Goal: Check status: Check status

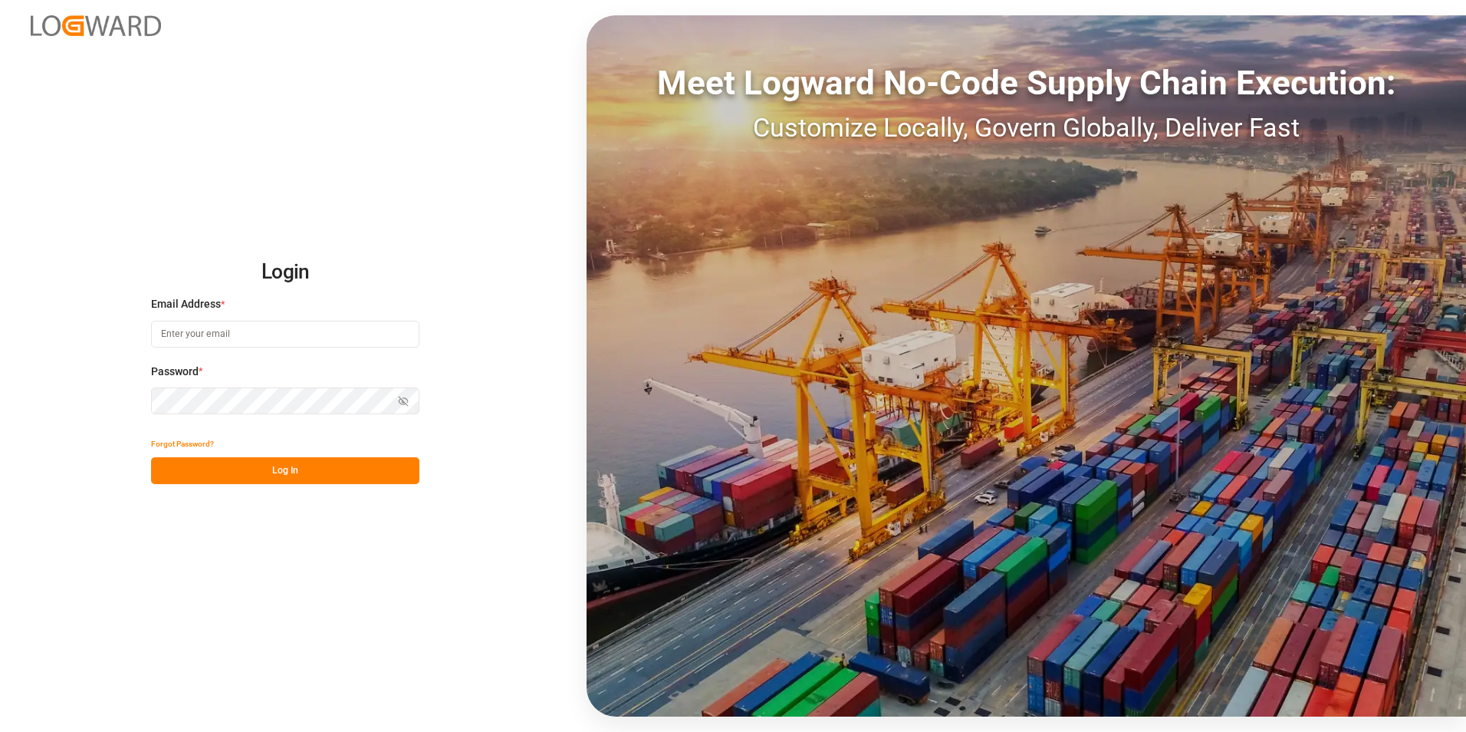
type input "[PERSON_NAME][EMAIL_ADDRESS][PERSON_NAME][DOMAIN_NAME]"
click at [239, 465] on button "Log In" at bounding box center [285, 470] width 268 height 27
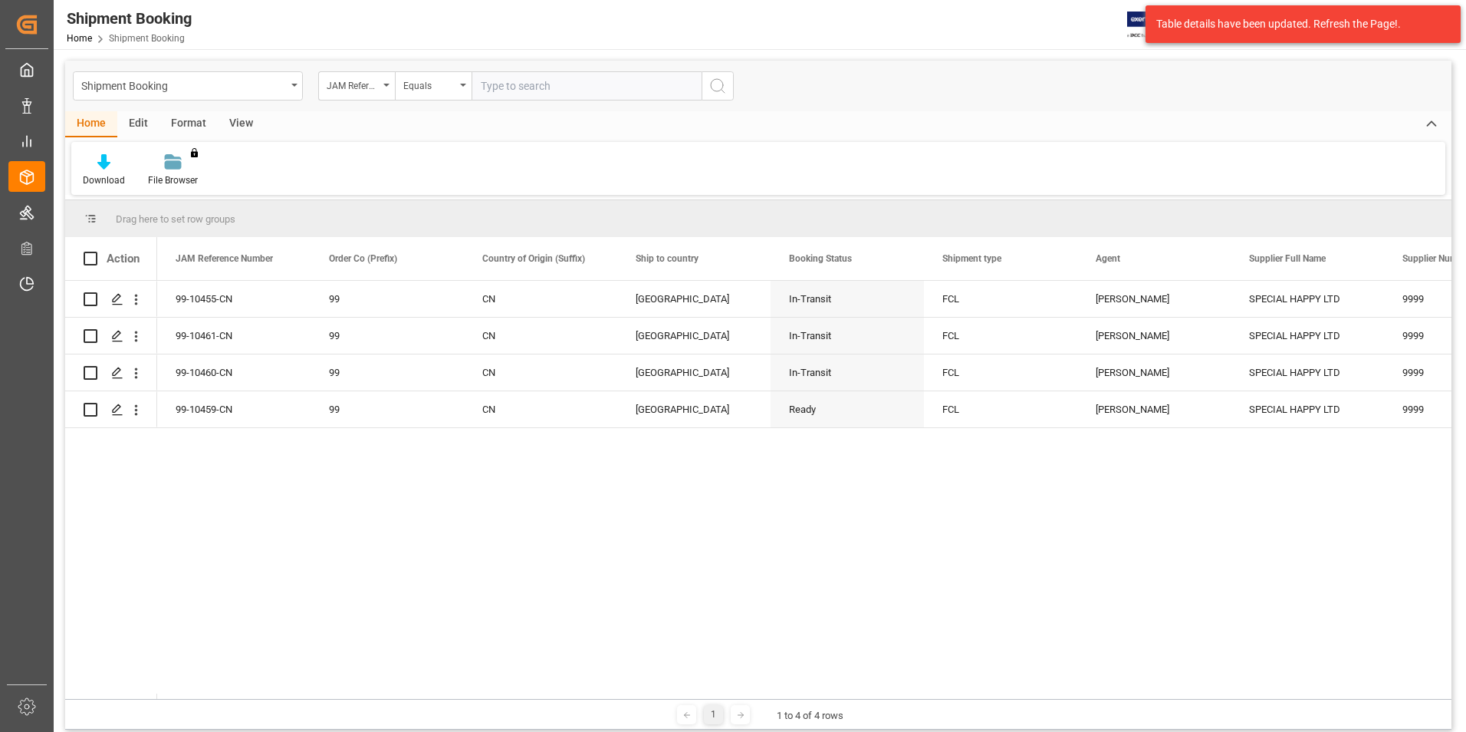
click at [1070, 605] on div "99-10455-CN 99 CN United States In-Transit FCL Agnes Stafiniak SPECIAL HAPPY LT…" at bounding box center [804, 490] width 1294 height 418
click at [1261, 136] on div "Home Edit Format View" at bounding box center [758, 124] width 1386 height 26
click at [1411, 20] on div "Table details have been updated. Refresh the Page!." at bounding box center [1297, 24] width 282 height 16
click at [1035, 33] on div "Shipment Booking Home Shipment Booking JIMS 0 Notifications Only show unread Al…" at bounding box center [754, 24] width 1423 height 49
click at [1384, 21] on div "Table details have been updated. Refresh the Page!." at bounding box center [1297, 24] width 282 height 16
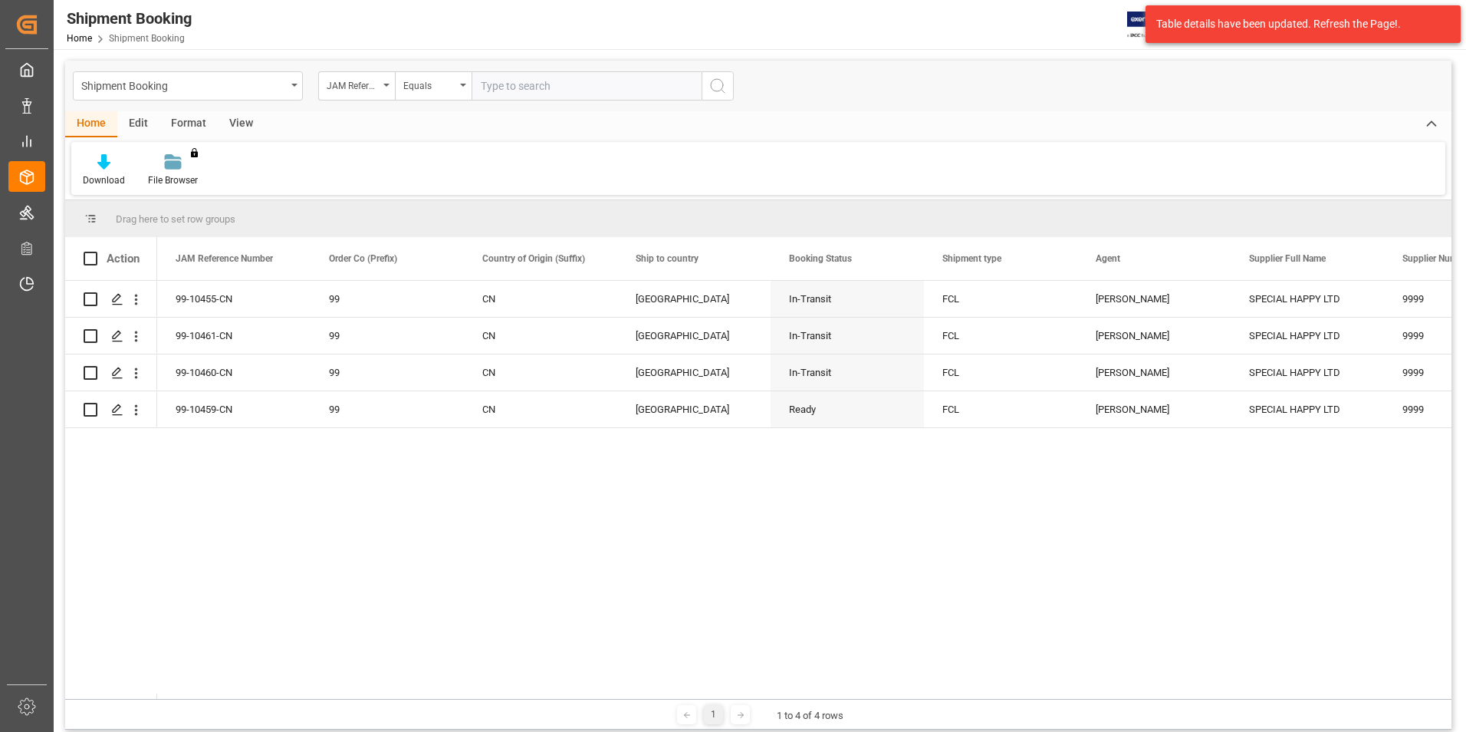
click at [1163, 123] on div "Home Edit Format View" at bounding box center [758, 124] width 1386 height 26
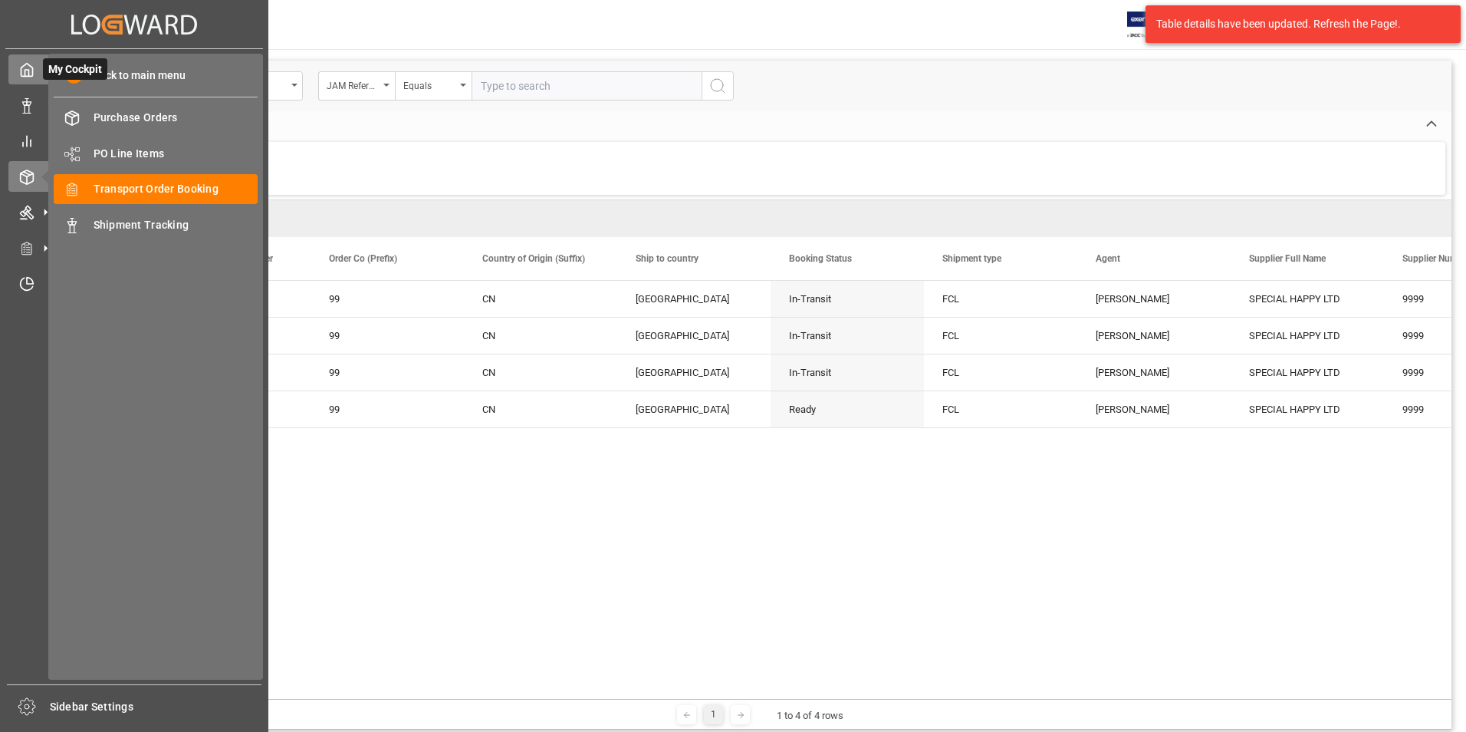
click at [28, 74] on polyline at bounding box center [27, 73] width 4 height 6
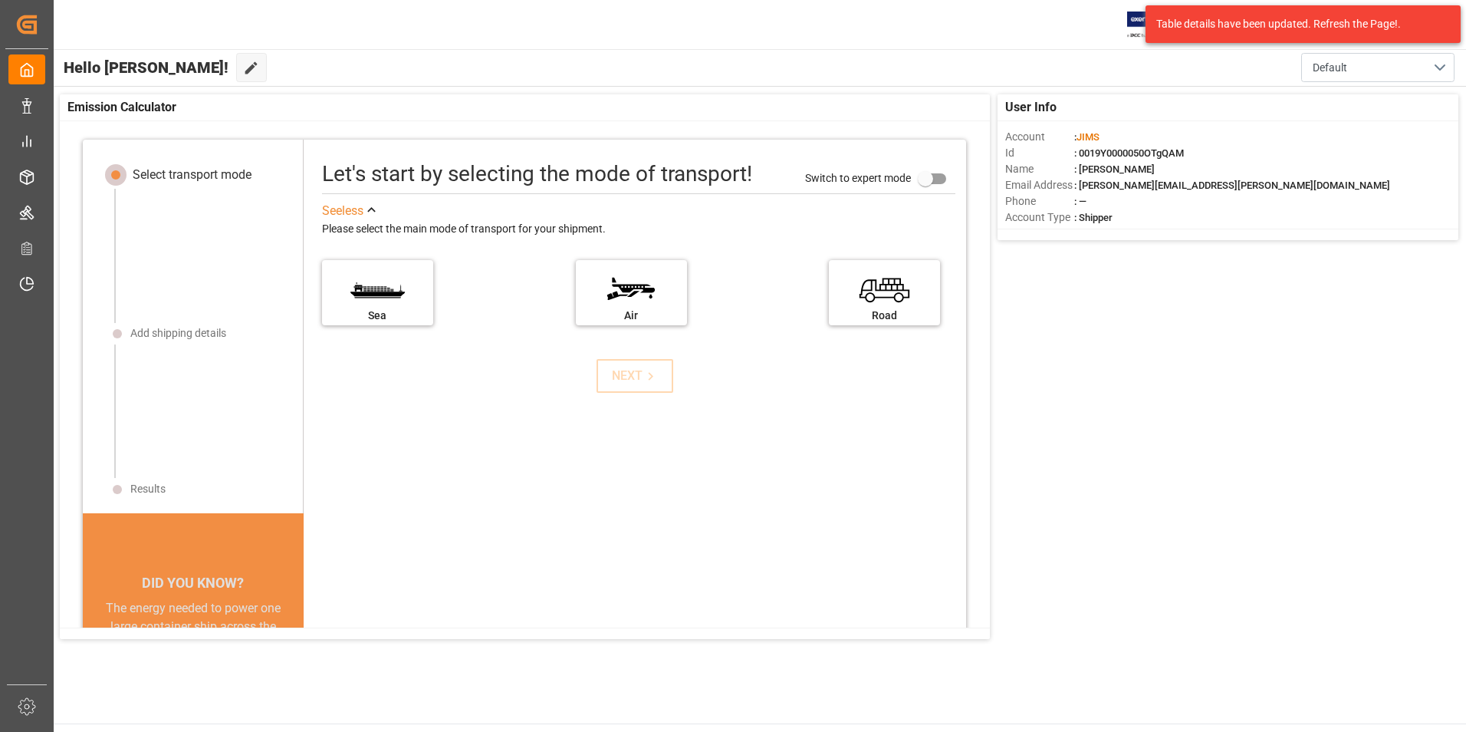
click at [1080, 377] on div "User Info Account : JIMS Id : 0019Y0000050OTgQAM Name : Amelia Fritz Email Addr…" at bounding box center [759, 367] width 1414 height 560
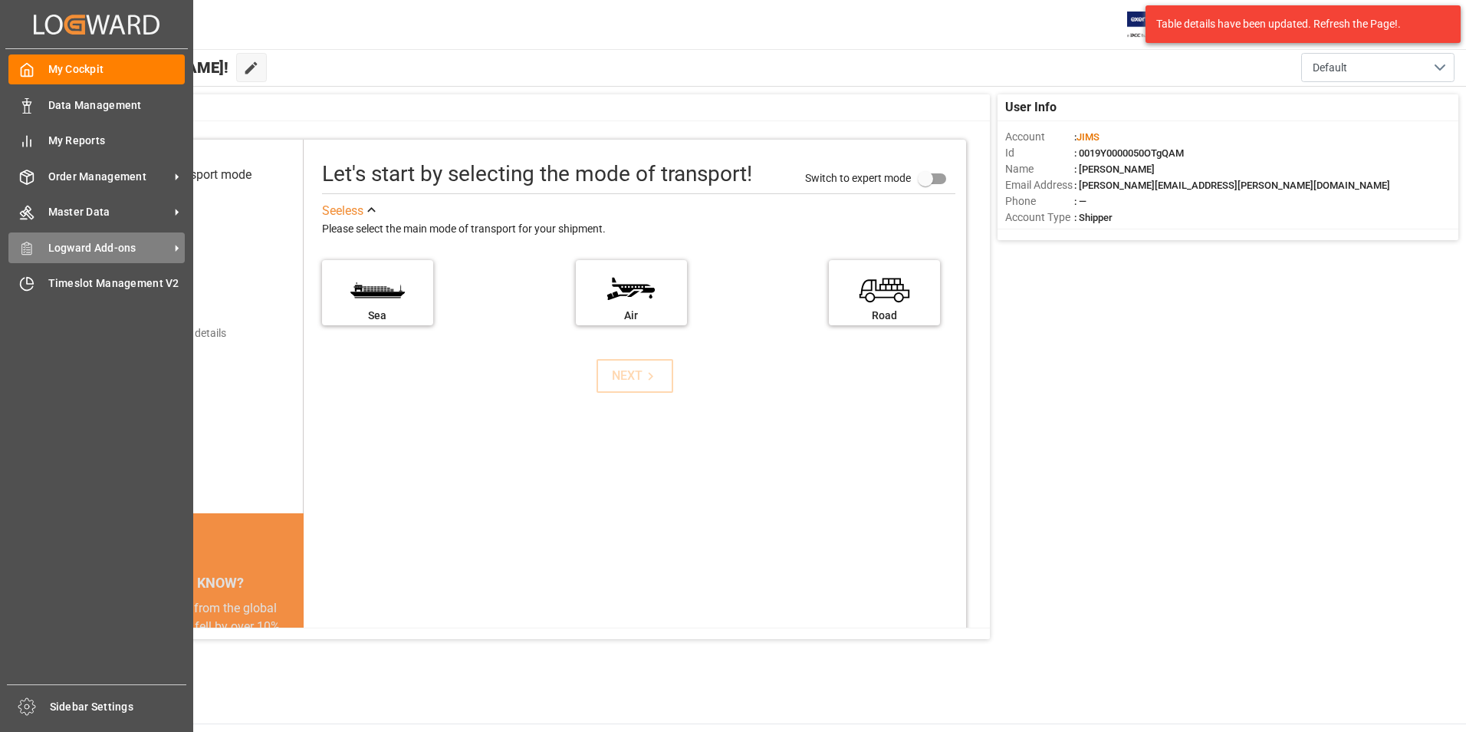
click at [80, 255] on span "Logward Add-ons" at bounding box center [108, 248] width 121 height 16
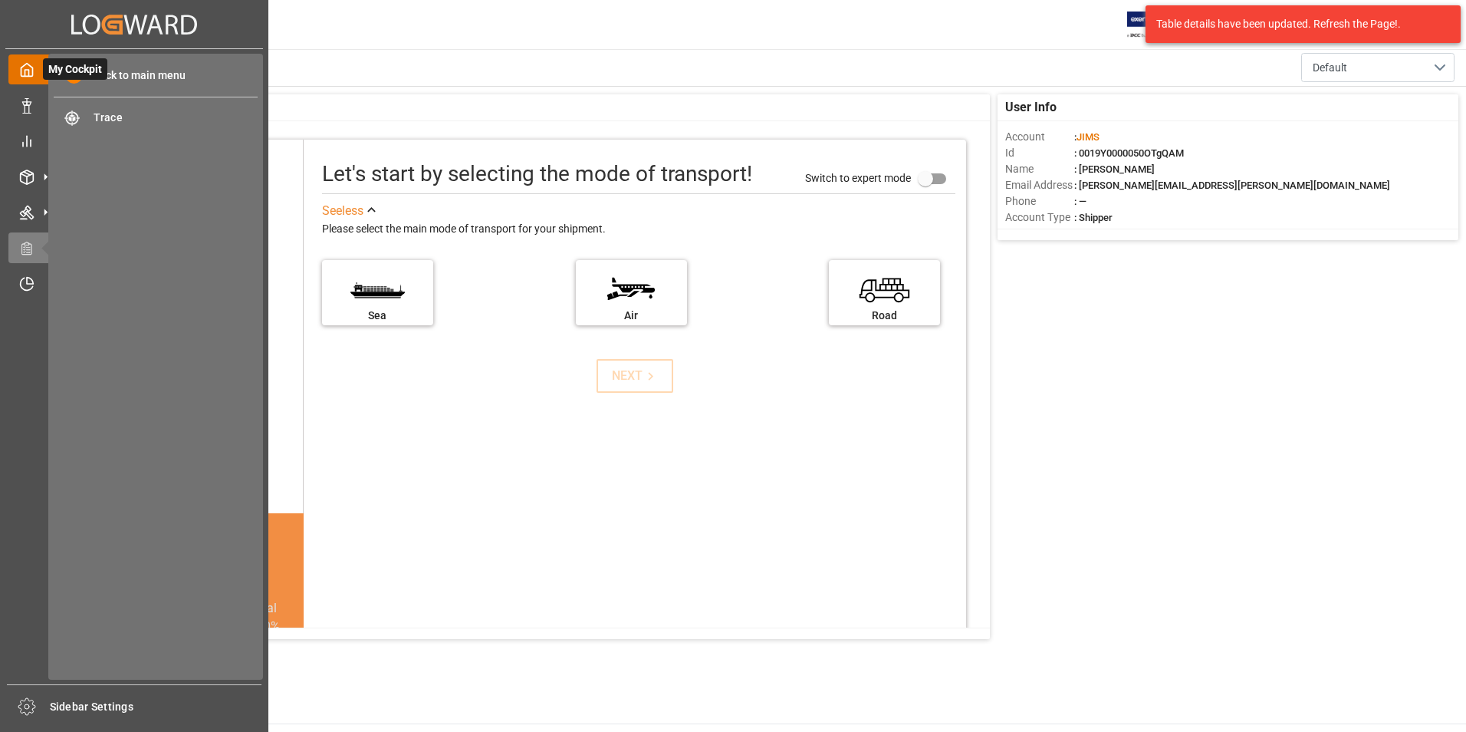
click at [27, 63] on icon at bounding box center [26, 69] width 15 height 15
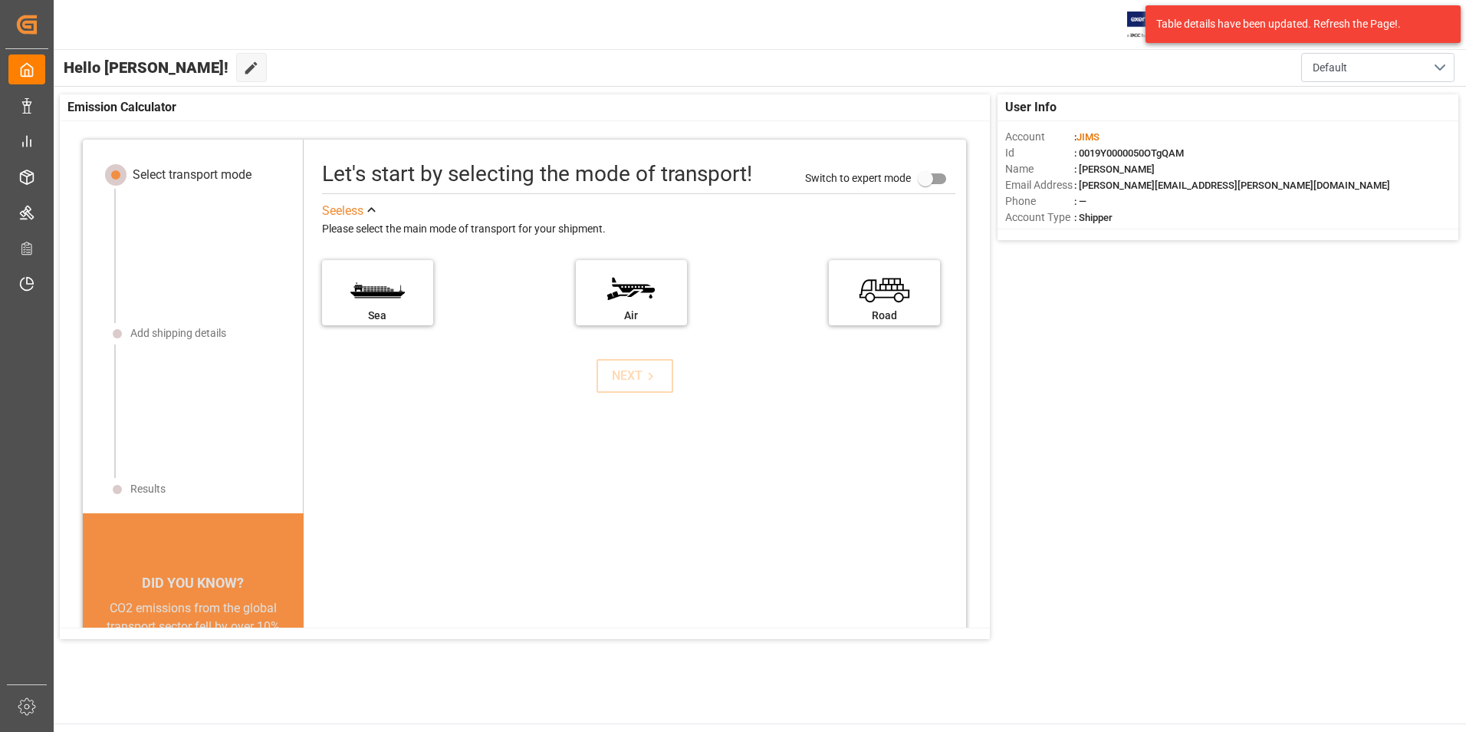
click at [1393, 18] on div "Table details have been updated. Refresh the Page!." at bounding box center [1297, 24] width 282 height 16
click at [1255, 344] on div "User Info Account : JIMS Id : 0019Y0000050OTgQAM Name : Amelia Fritz Email Addr…" at bounding box center [759, 367] width 1414 height 560
click at [1333, 39] on div "Table details have been updated. Refresh the Page!." at bounding box center [1303, 24] width 315 height 38
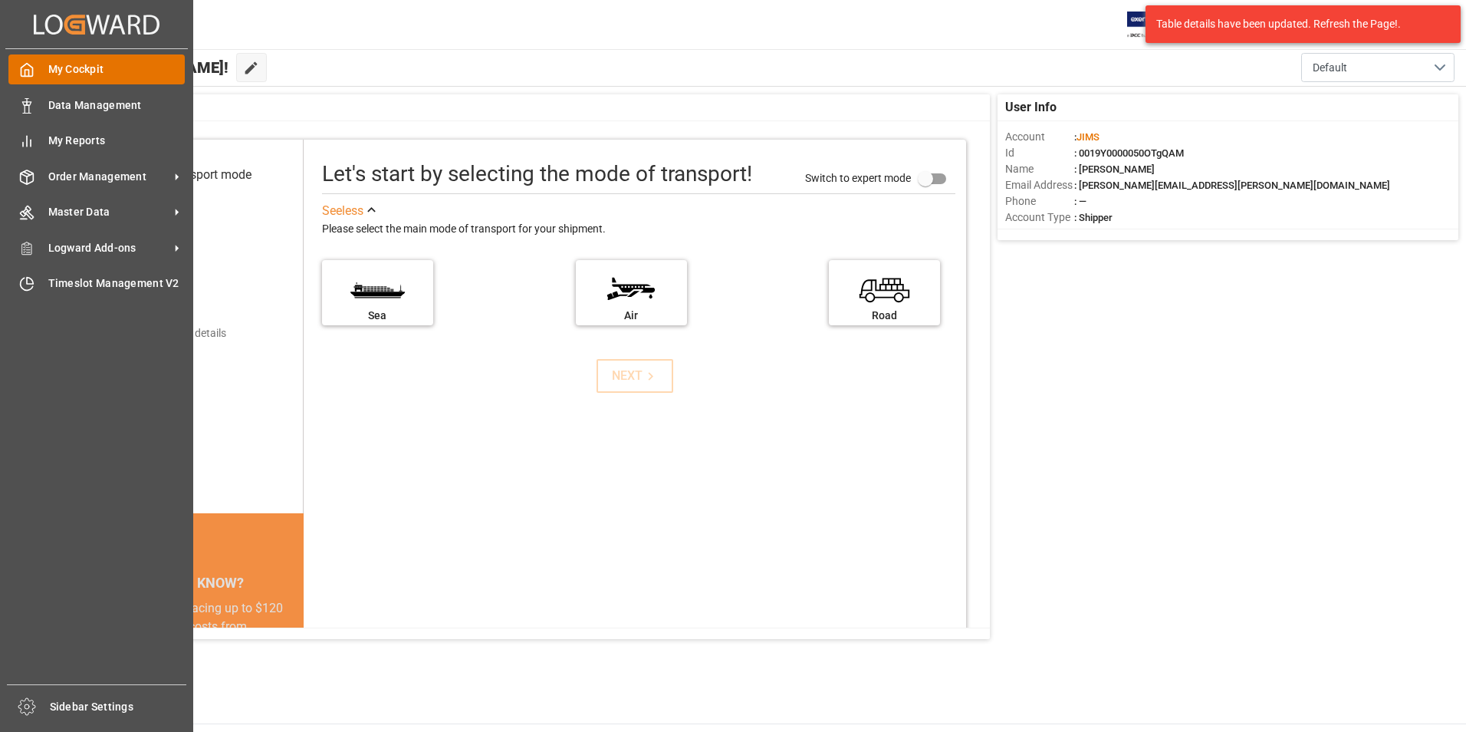
click at [45, 59] on div "My Cockpit My Cockpit" at bounding box center [96, 69] width 176 height 30
click at [31, 71] on icon at bounding box center [26, 69] width 15 height 15
click at [66, 101] on span "Data Management" at bounding box center [116, 105] width 137 height 16
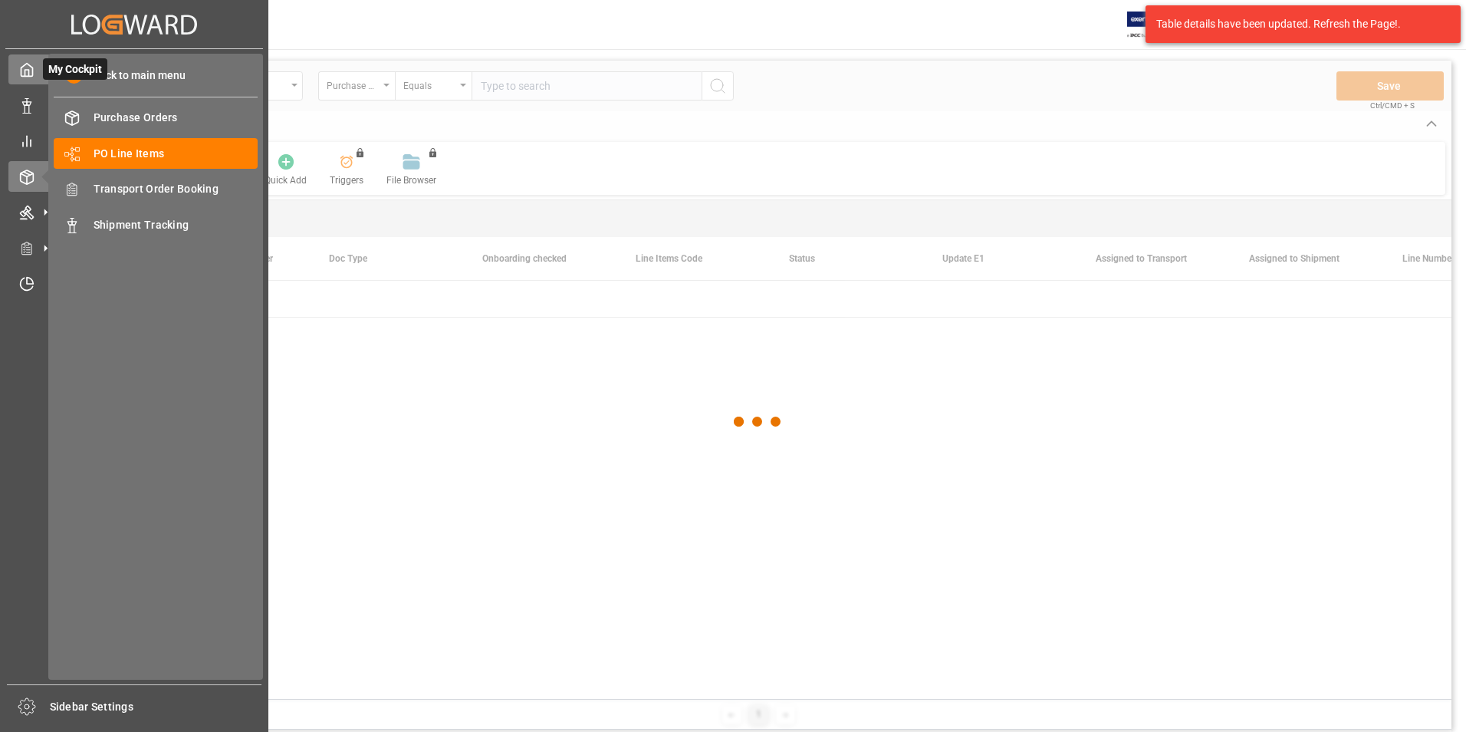
click at [27, 66] on icon at bounding box center [26, 69] width 15 height 15
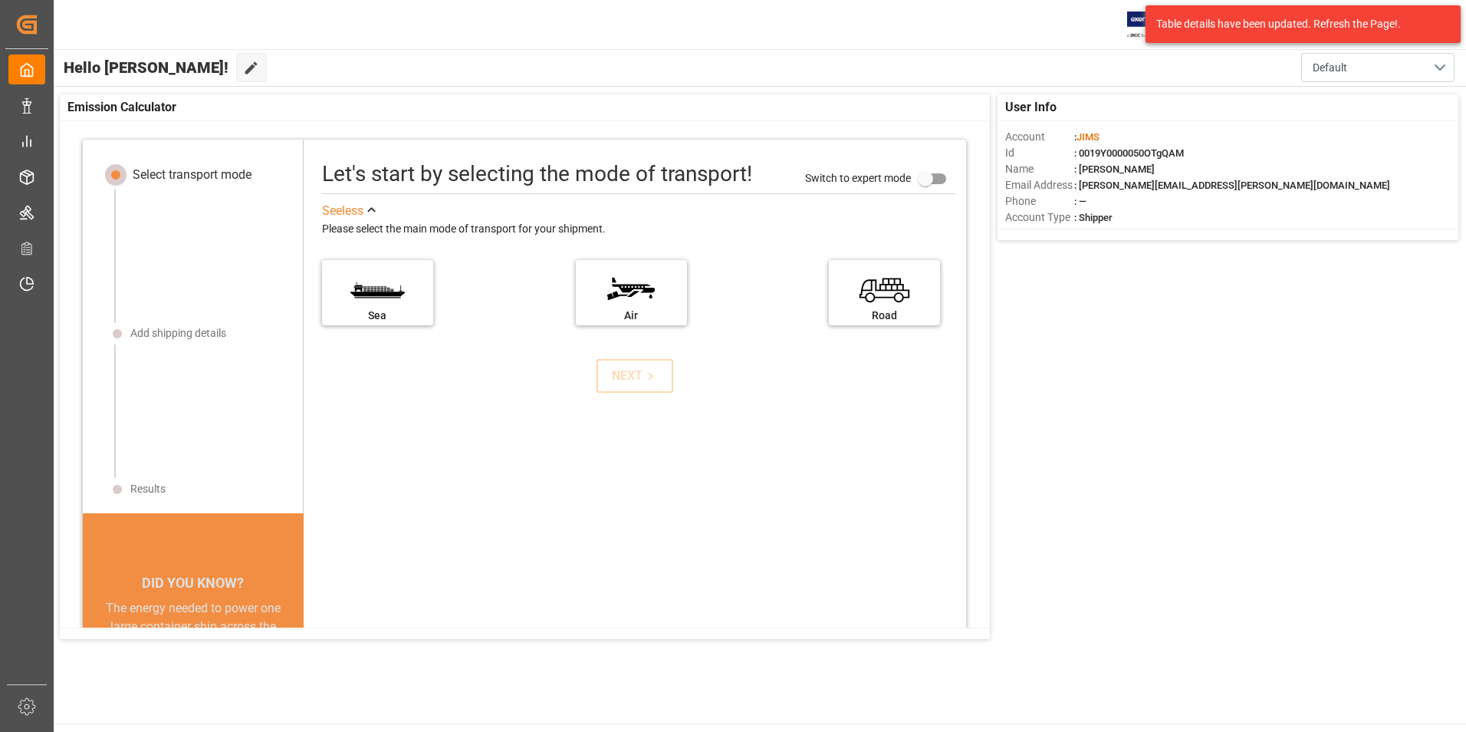
click at [1405, 19] on div "Table details have been updated. Refresh the Page!." at bounding box center [1297, 24] width 282 height 16
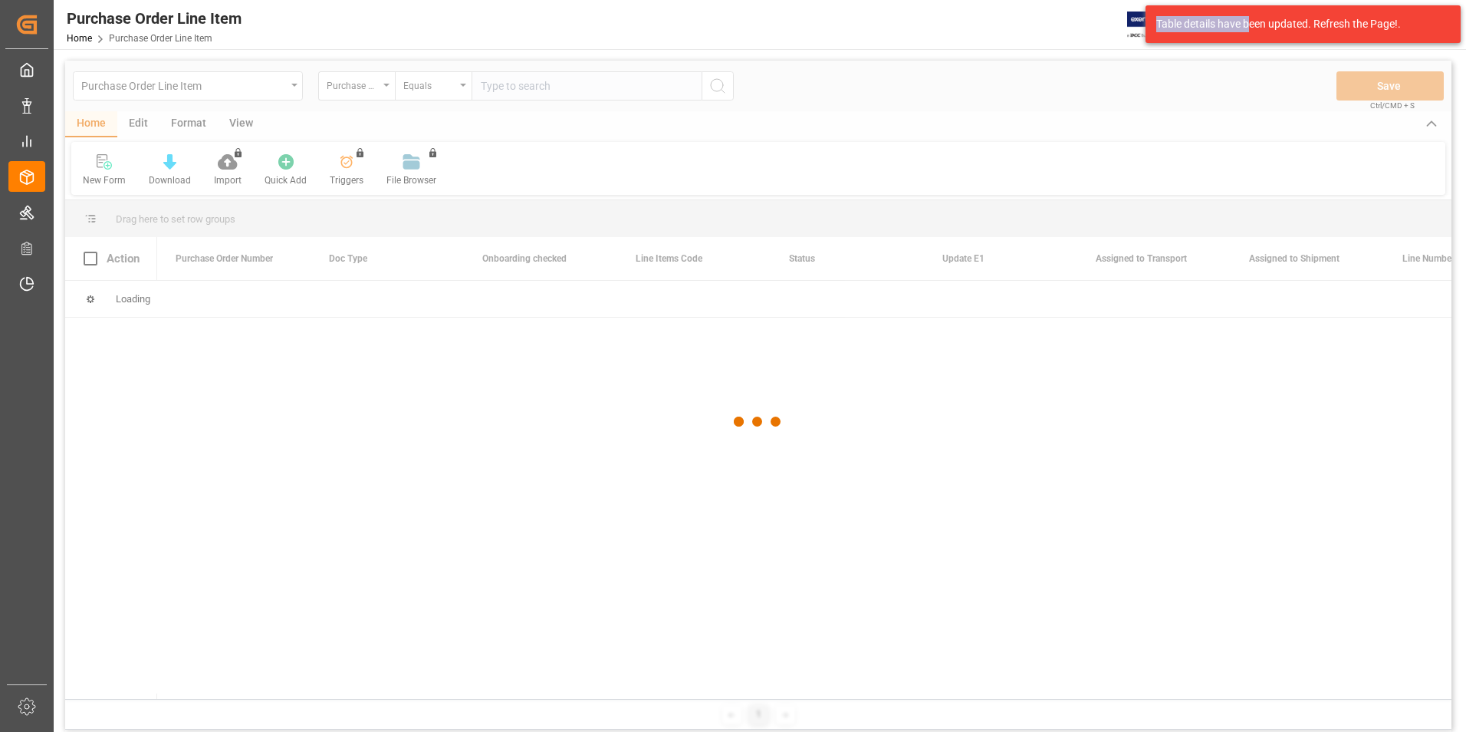
drag, startPoint x: 1250, startPoint y: 27, endPoint x: 1102, endPoint y: 276, distance: 289.9
click at [1102, 276] on body "Created by potrace 1.15, written by Peter Selinger 2001-2017 Created by potrace…" at bounding box center [733, 366] width 1466 height 732
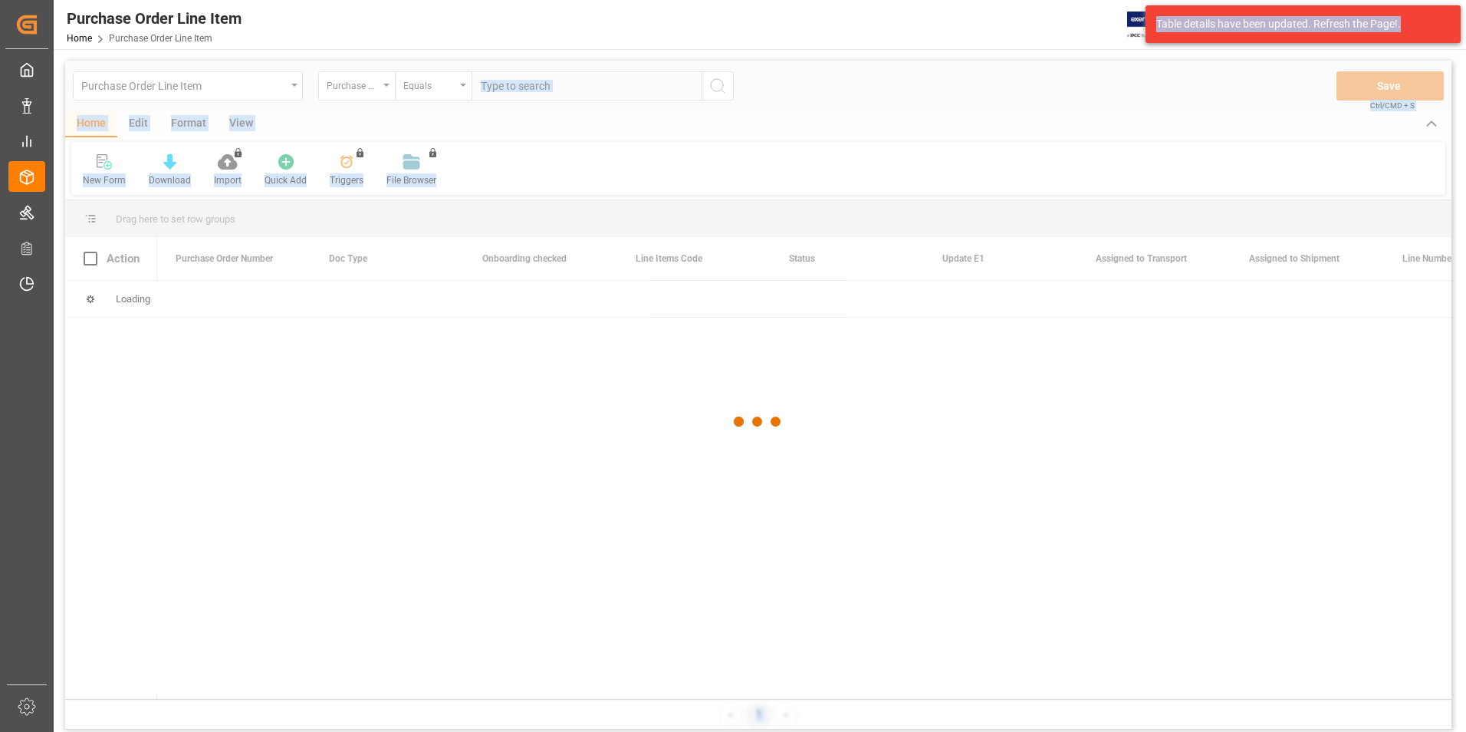
drag, startPoint x: 1432, startPoint y: 25, endPoint x: 1244, endPoint y: 49, distance: 189.4
click at [1244, 49] on body "Created by potrace 1.15, written by Peter Selinger 2001-2017 Created by potrace…" at bounding box center [733, 366] width 1466 height 732
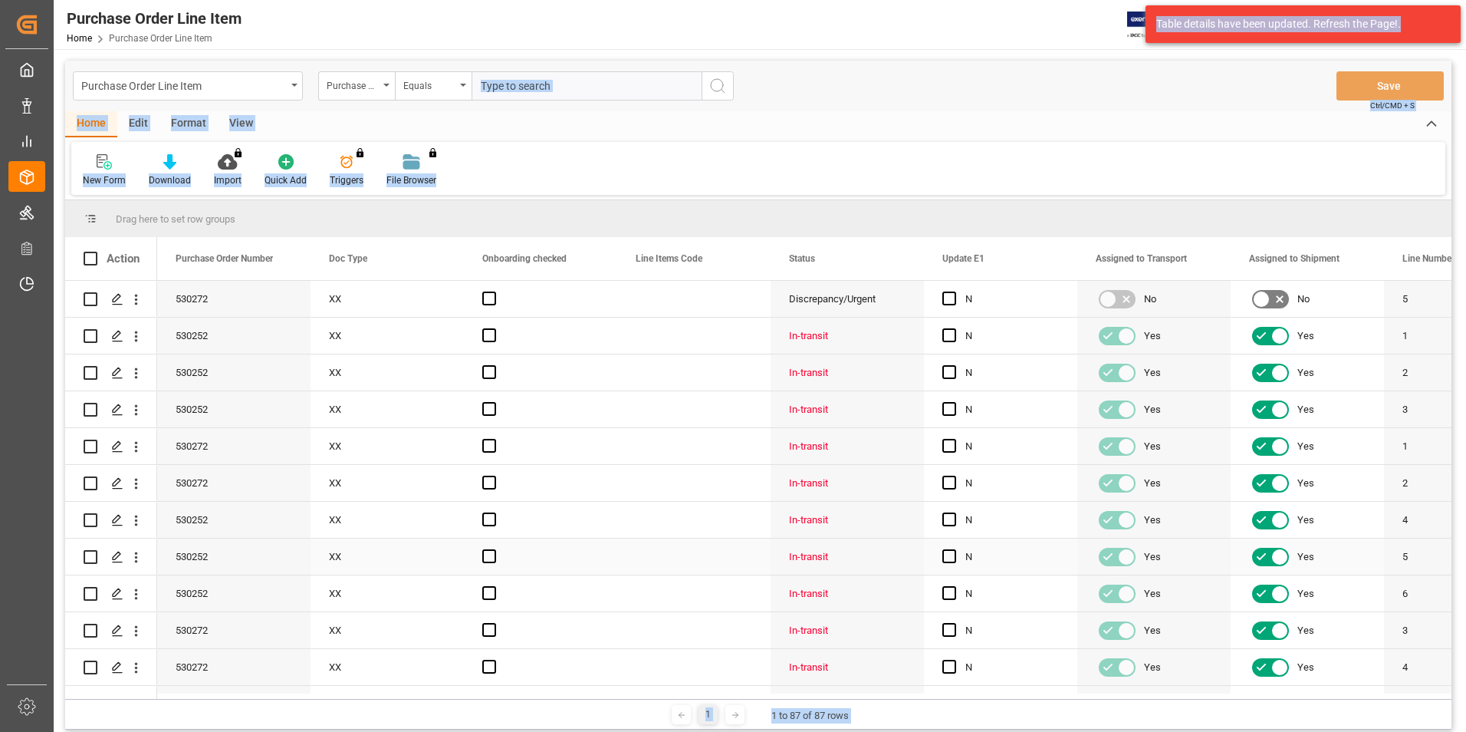
click at [441, 558] on div "XX" at bounding box center [387, 556] width 153 height 36
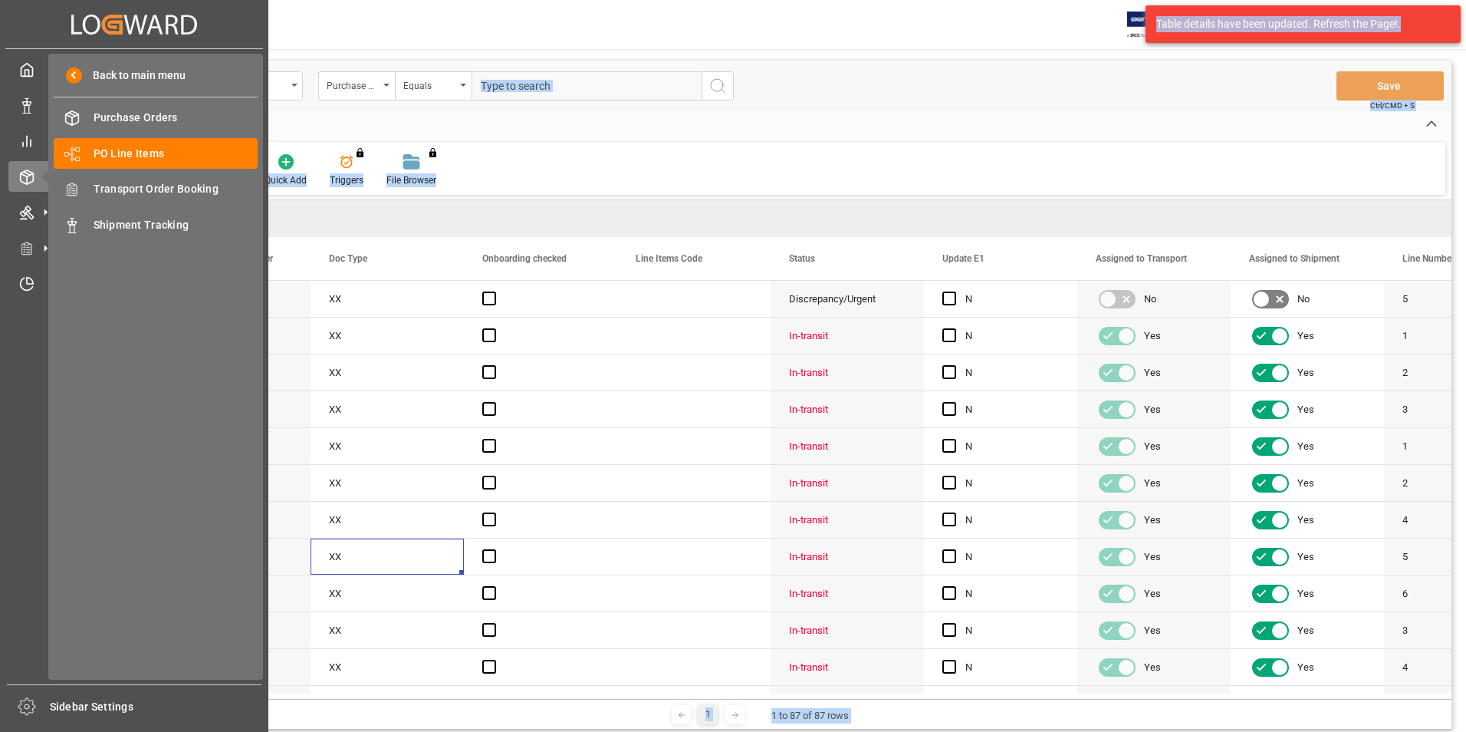
click at [24, 51] on div "My Cockpit My Cockpit Data Management Data Management My Reports My Reports Ord…" at bounding box center [134, 366] width 258 height 635
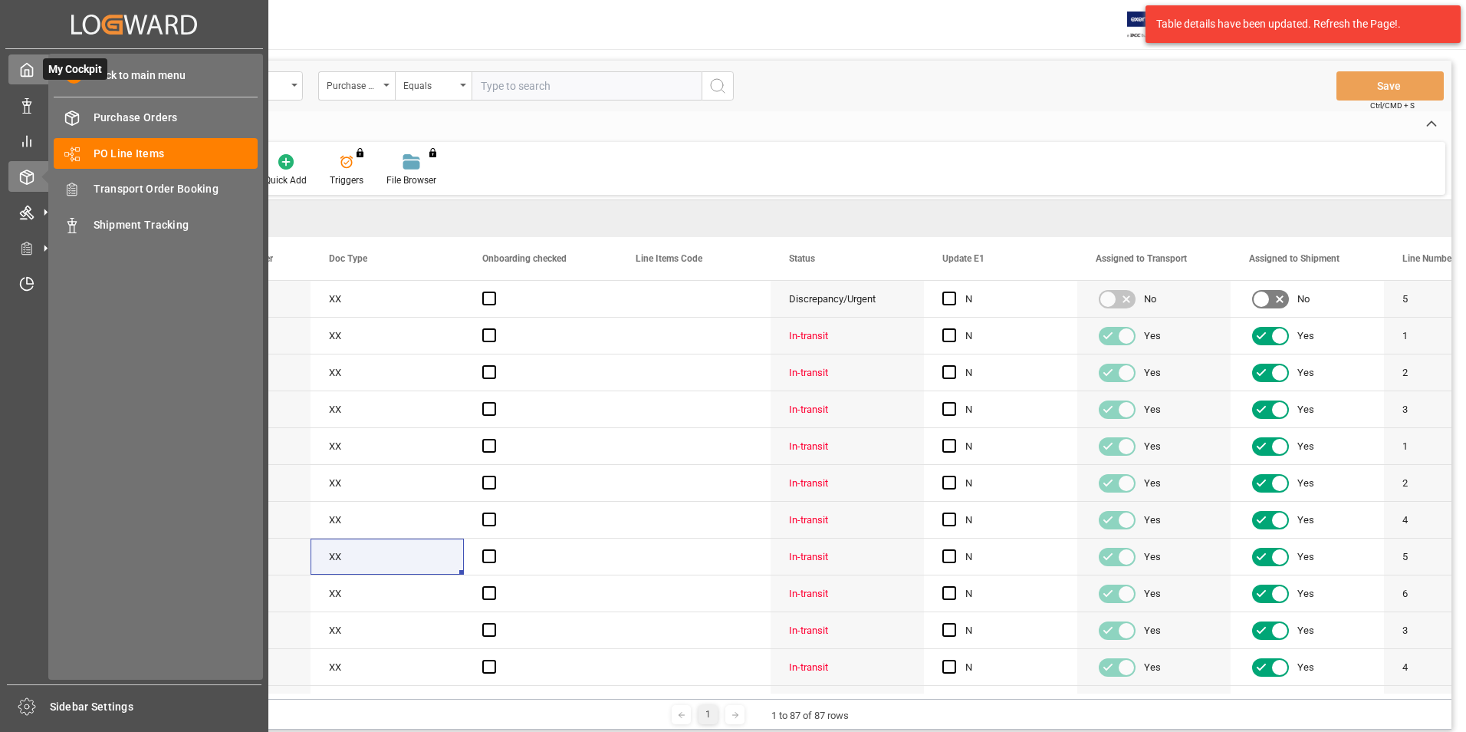
click at [25, 67] on icon at bounding box center [26, 69] width 15 height 15
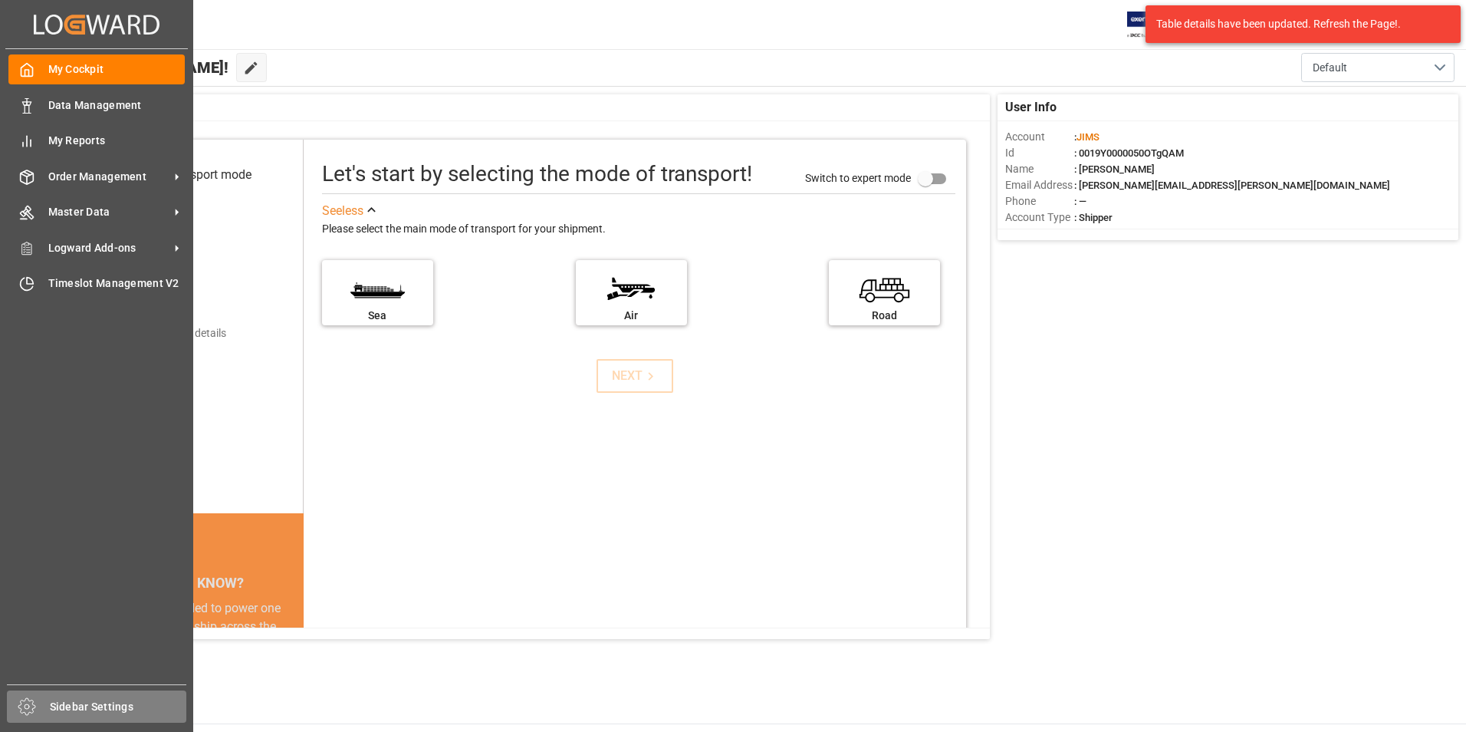
click at [31, 700] on icon at bounding box center [26, 706] width 17 height 17
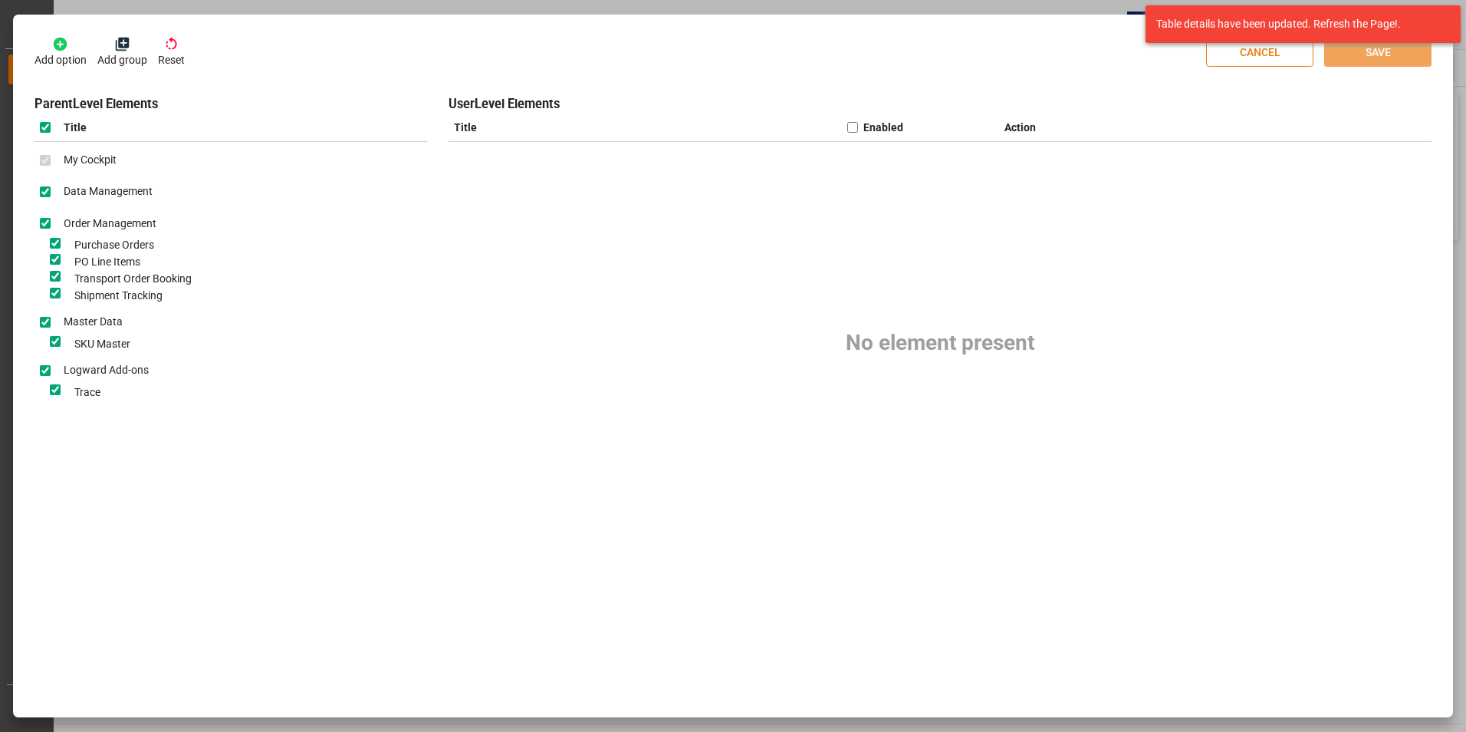
click at [1303, 58] on button "CANCEL" at bounding box center [1259, 52] width 107 height 29
checkbox input "false"
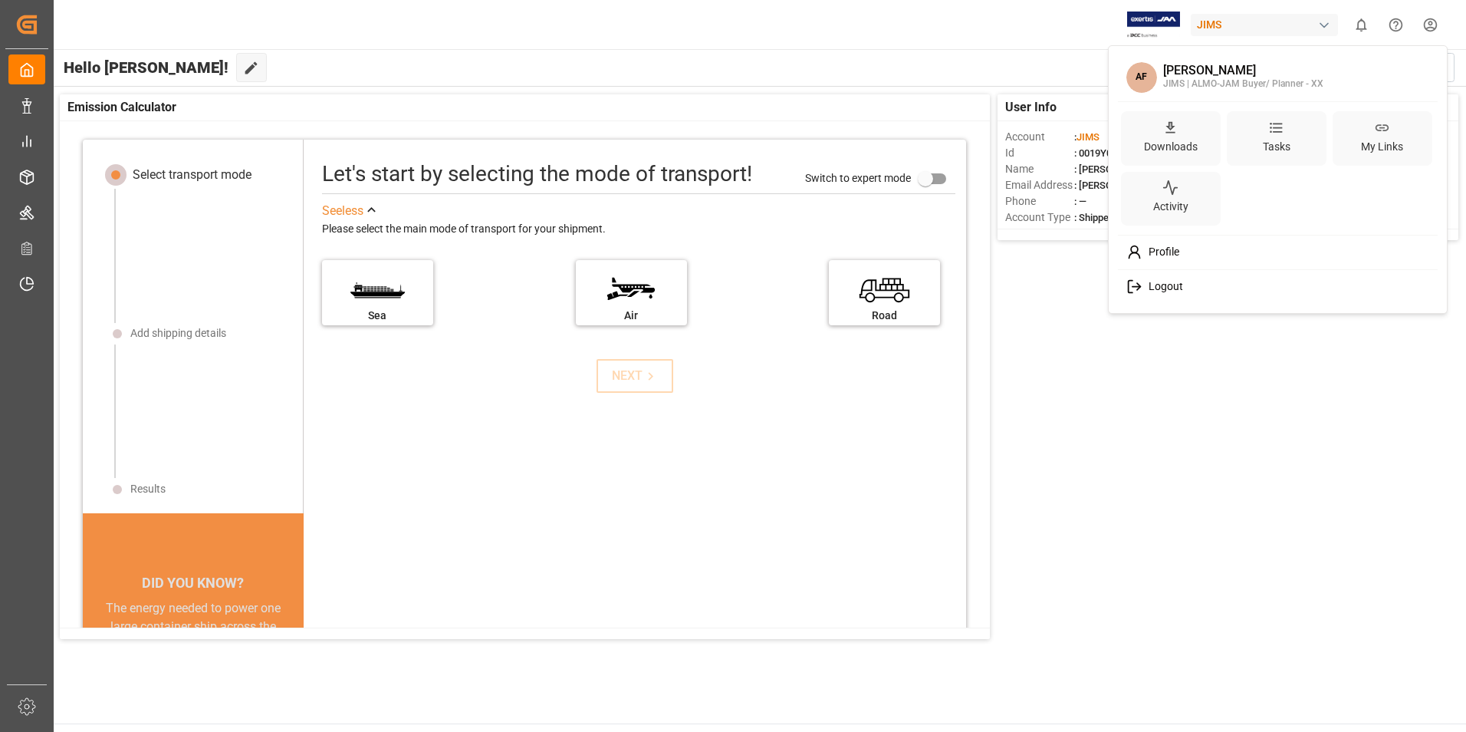
click at [1430, 19] on html "Created by potrace 1.15, written by [PERSON_NAME] [DATE]-[DATE] Created by potr…" at bounding box center [733, 366] width 1466 height 732
click at [1238, 255] on div "Profile" at bounding box center [1278, 252] width 314 height 28
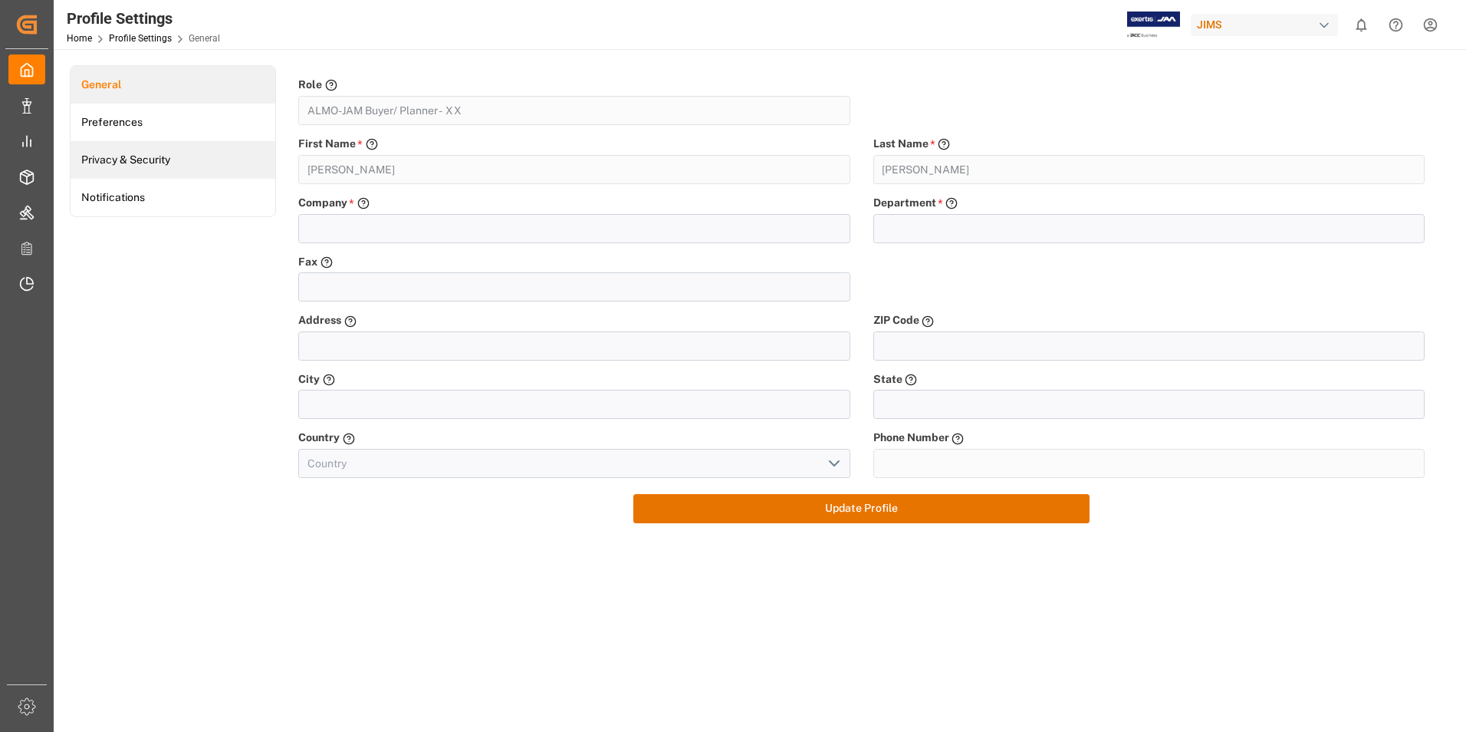
click at [160, 169] on link "Privacy & Security" at bounding box center [173, 160] width 205 height 38
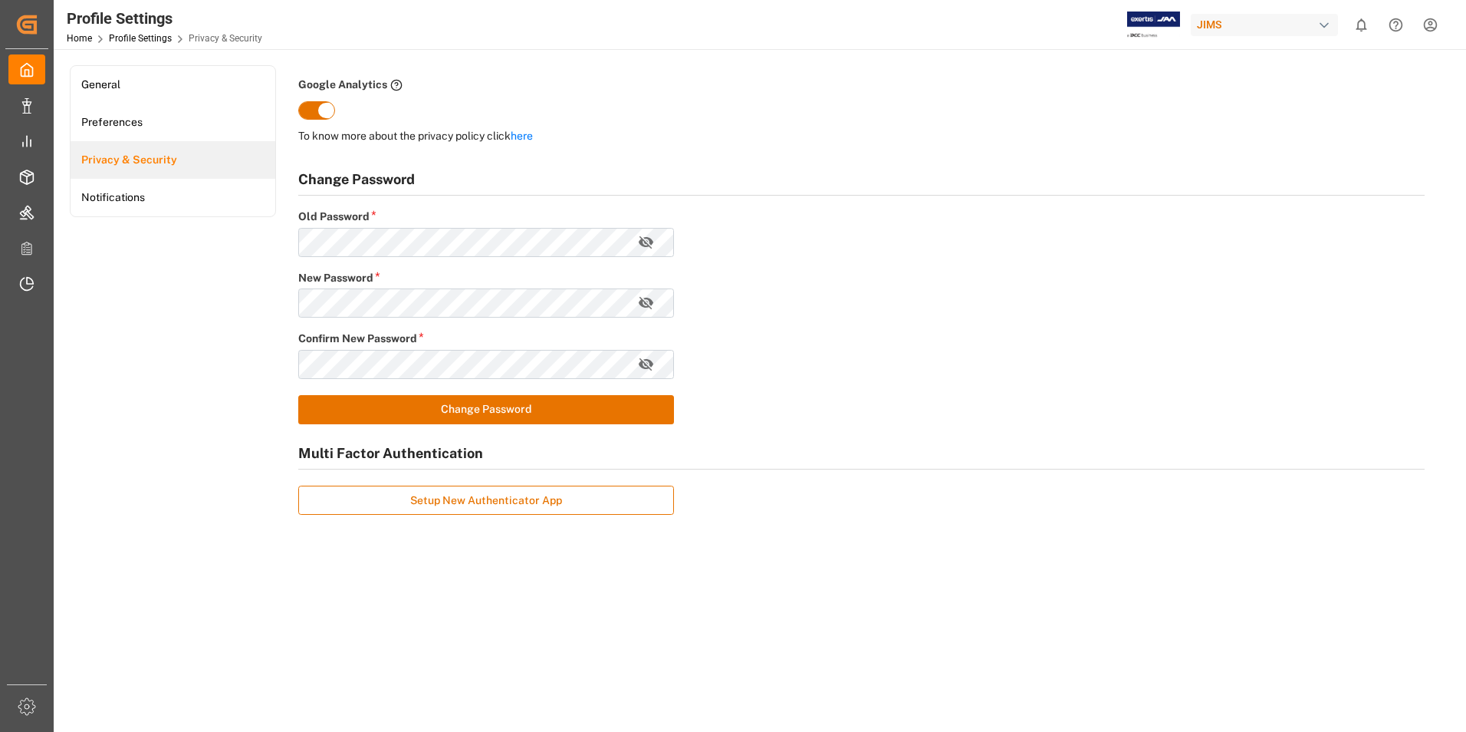
click at [551, 501] on div "Change Password Old Password * New Password * Confirm New Password * Change Pas…" at bounding box center [862, 346] width 1150 height 382
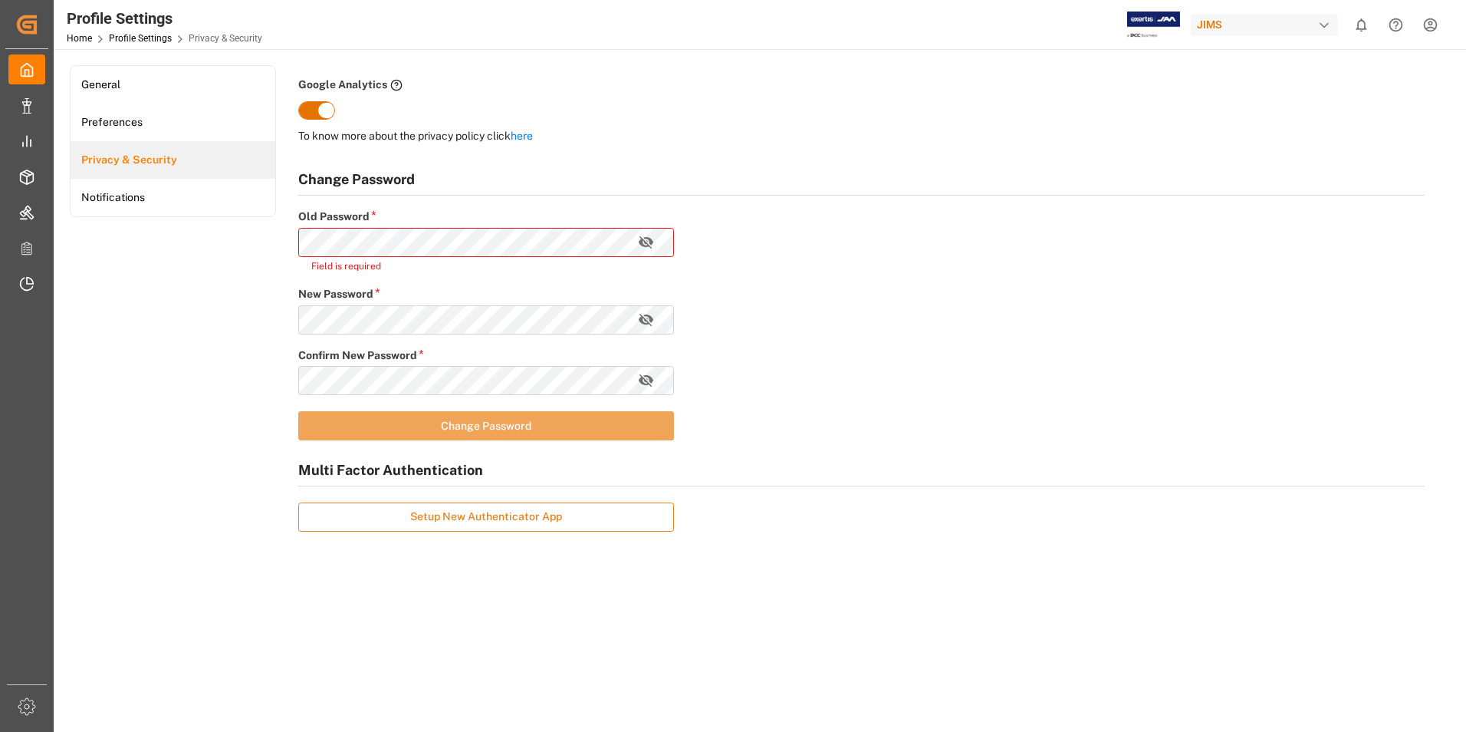
click at [485, 520] on button "Setup New Authenticator App" at bounding box center [486, 516] width 376 height 29
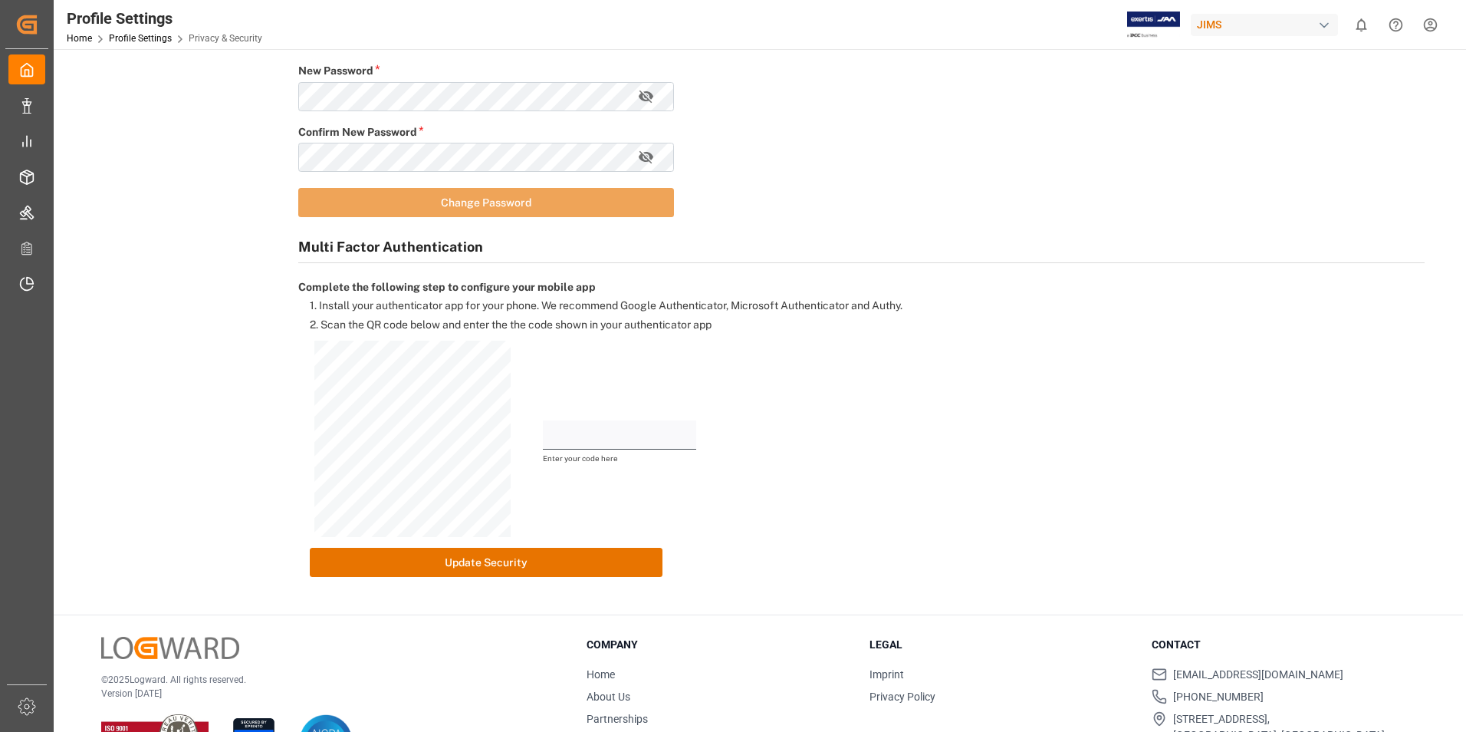
scroll to position [230, 0]
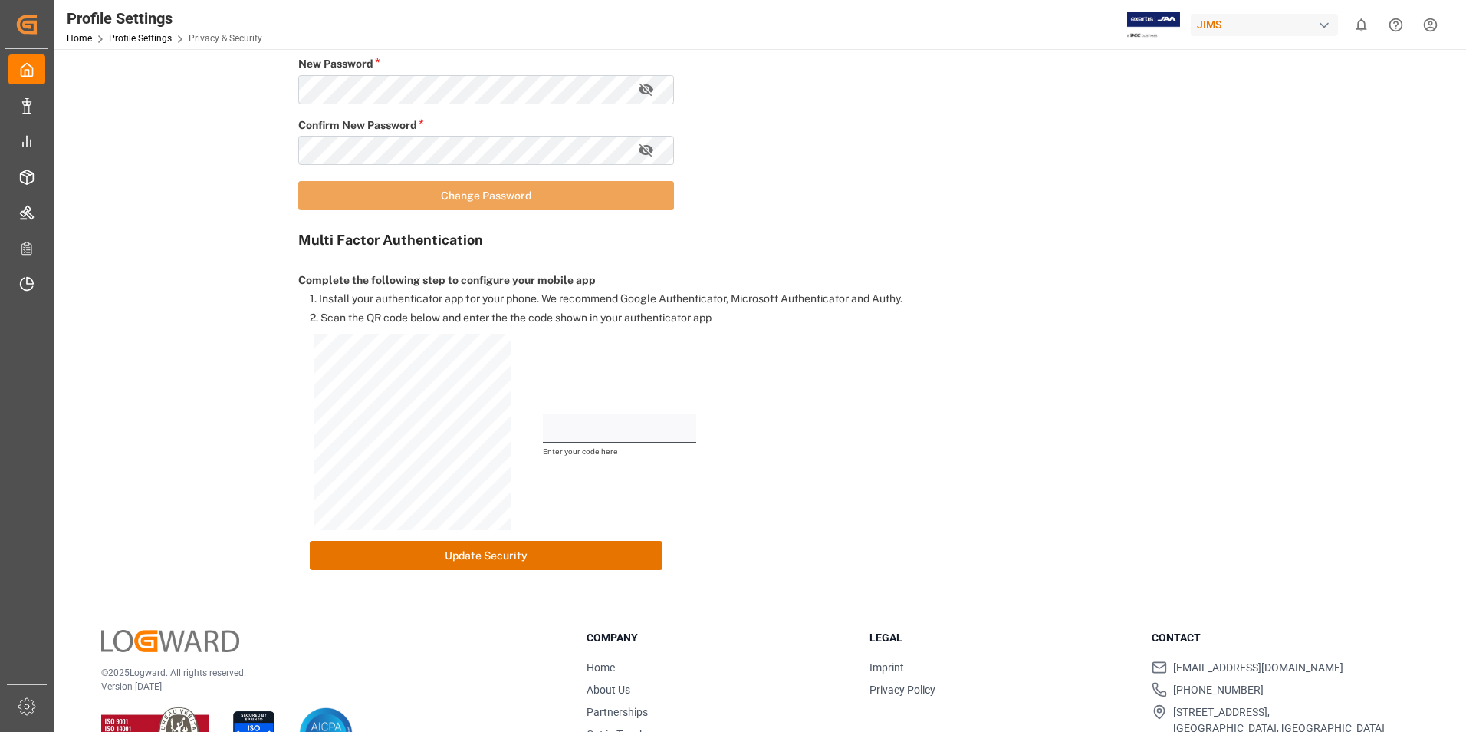
click at [606, 426] on input "text" at bounding box center [619, 427] width 153 height 29
type input "638933"
click at [310, 541] on button "Update Security" at bounding box center [486, 555] width 353 height 29
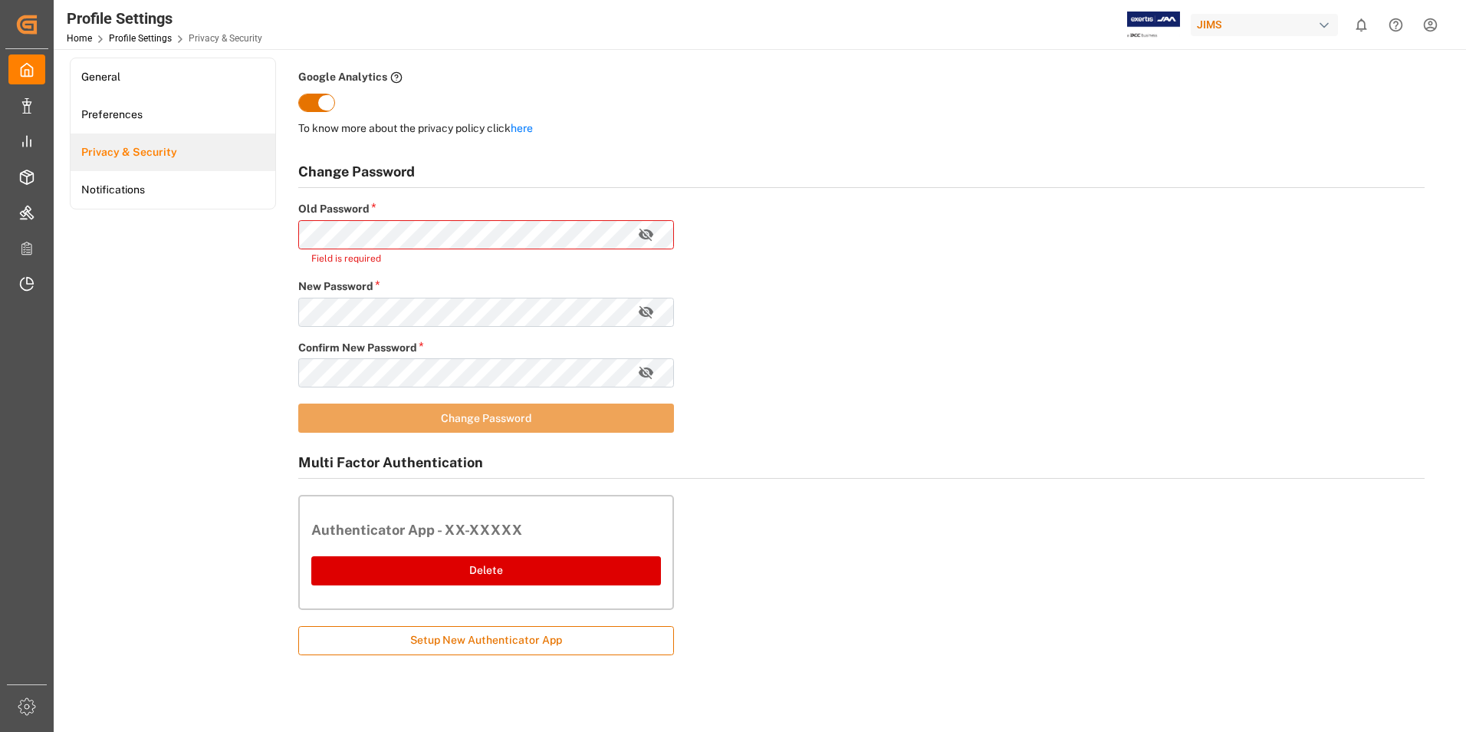
scroll to position [0, 0]
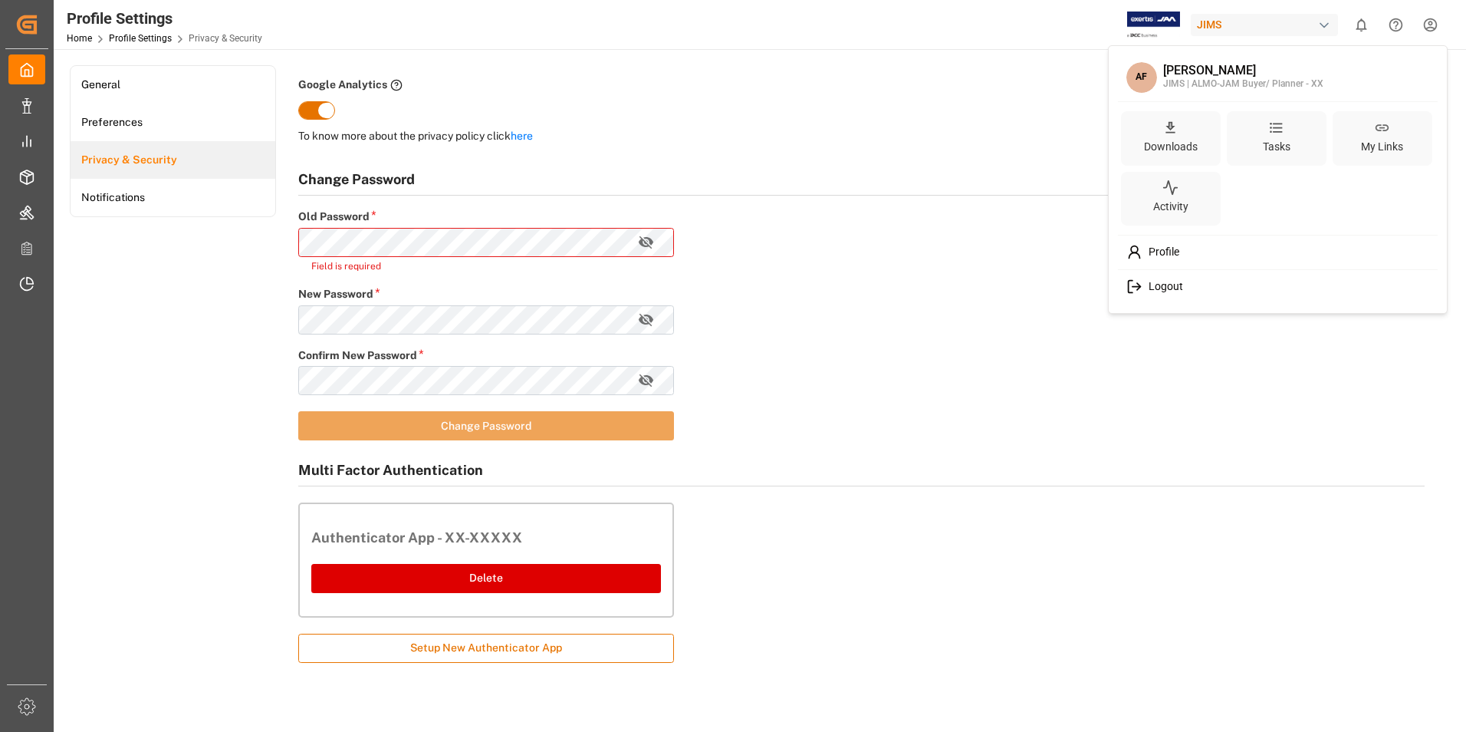
click at [1426, 19] on html "Created by potrace 1.15, written by Peter Selinger 2001-2017 Created by potrace…" at bounding box center [733, 366] width 1466 height 732
click at [1170, 288] on span "Logout" at bounding box center [1163, 287] width 41 height 14
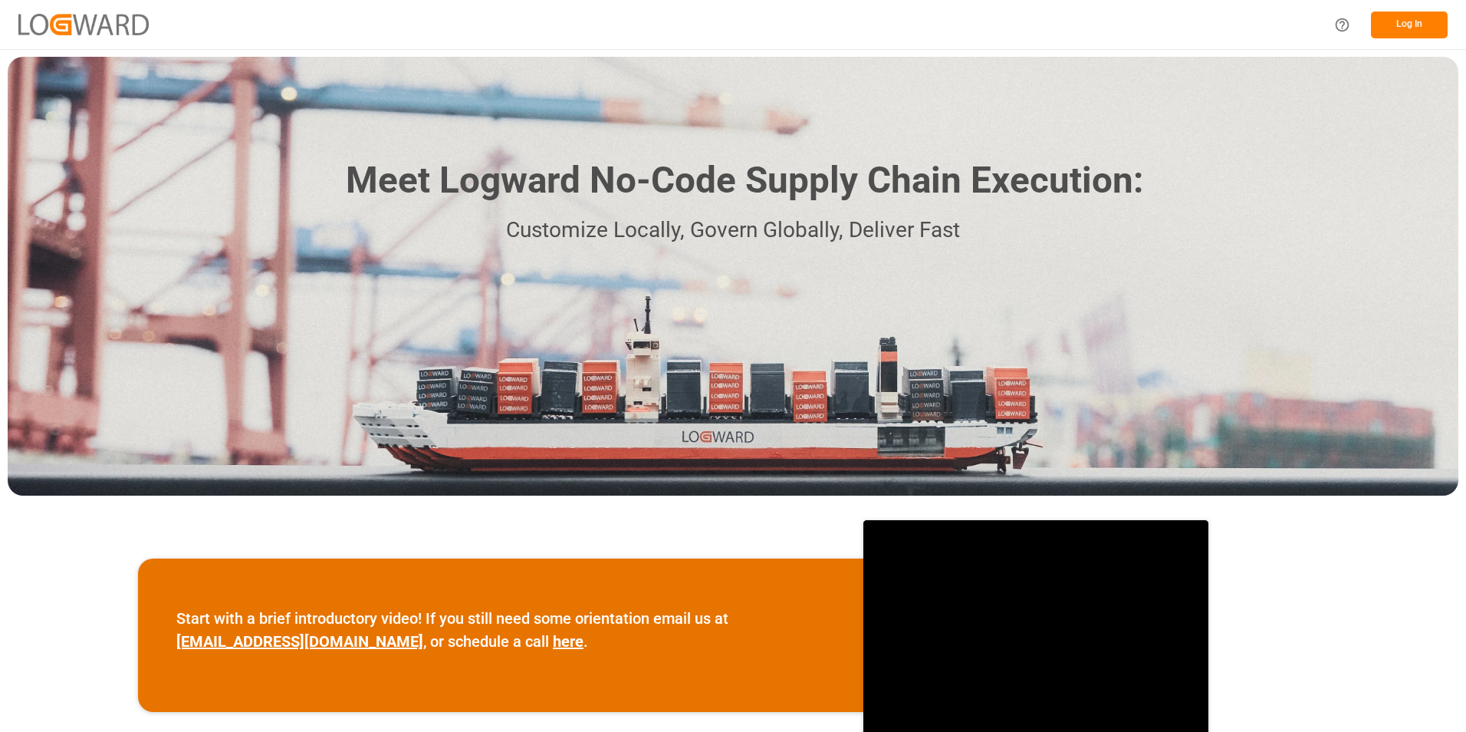
click at [1400, 19] on button "Log In" at bounding box center [1409, 25] width 77 height 27
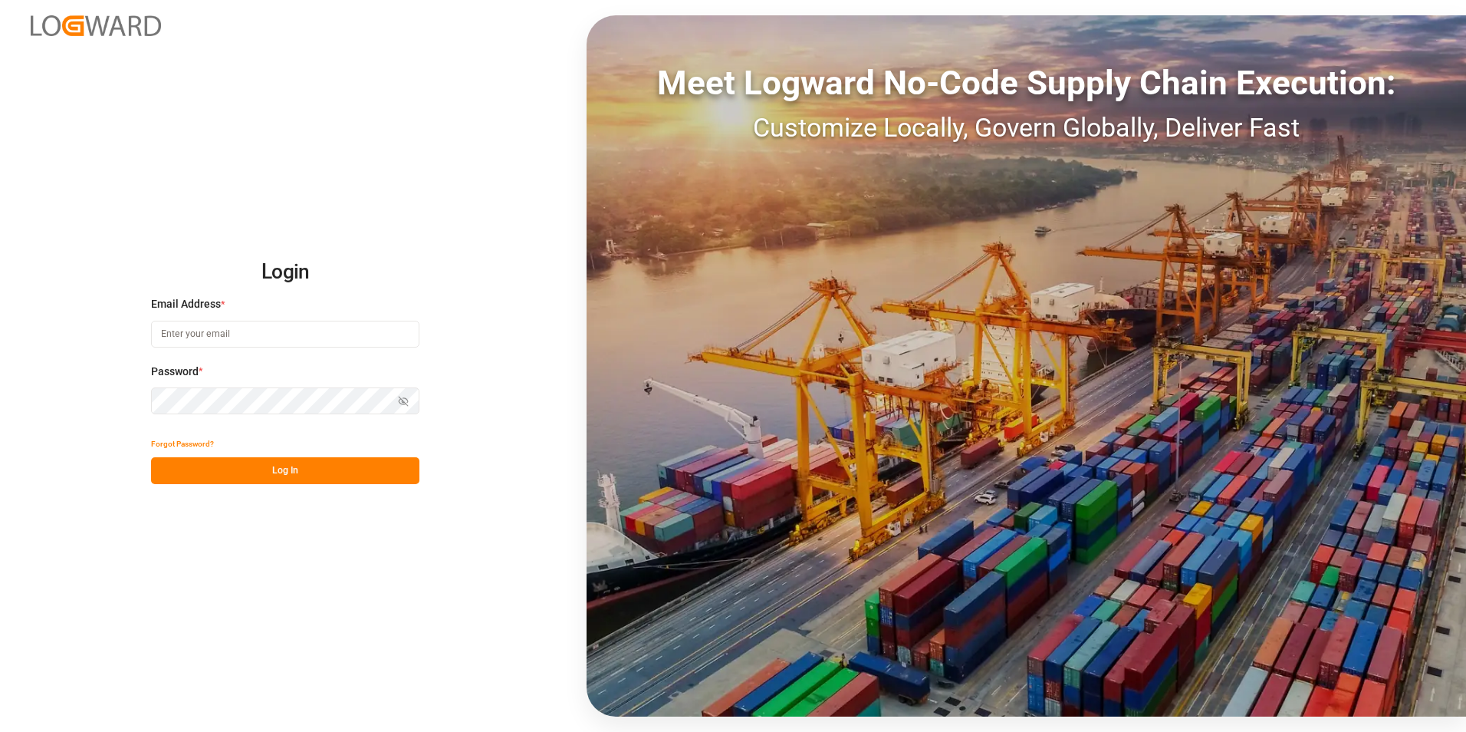
type input "amelia.fritz@almo.com"
click at [307, 472] on button "Log In" at bounding box center [285, 470] width 268 height 27
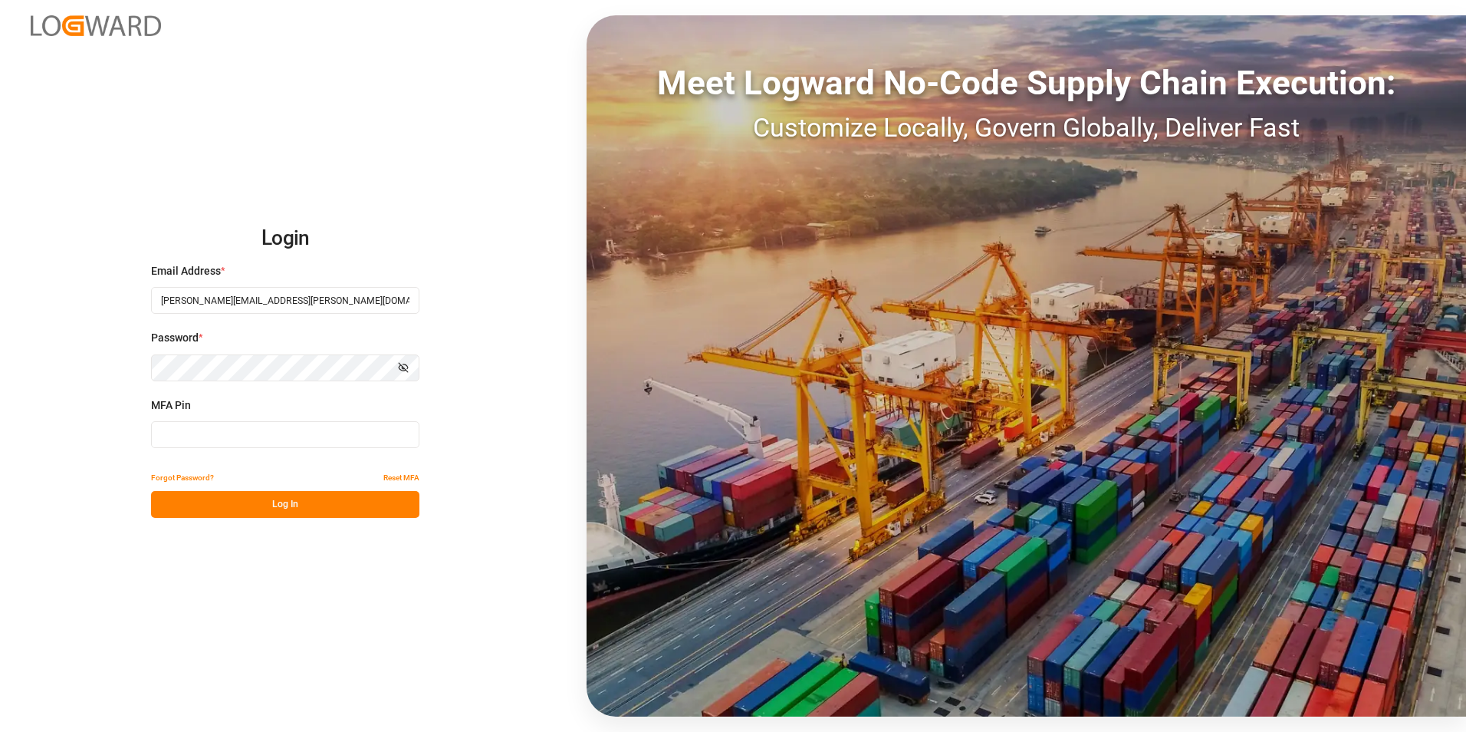
click at [301, 442] on input at bounding box center [285, 434] width 268 height 27
type input "071974"
click at [301, 506] on button "Log In" at bounding box center [285, 504] width 268 height 27
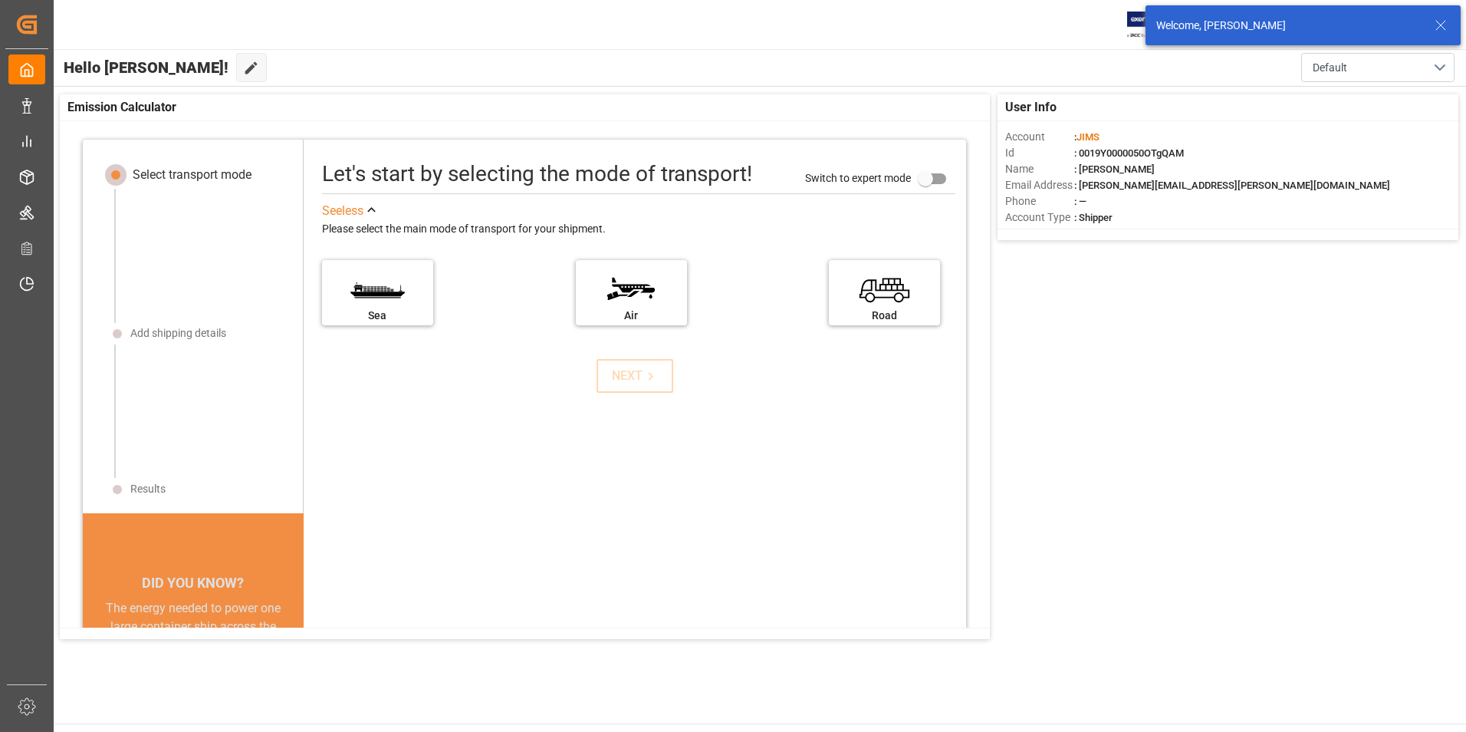
click at [1441, 21] on icon at bounding box center [1441, 25] width 18 height 18
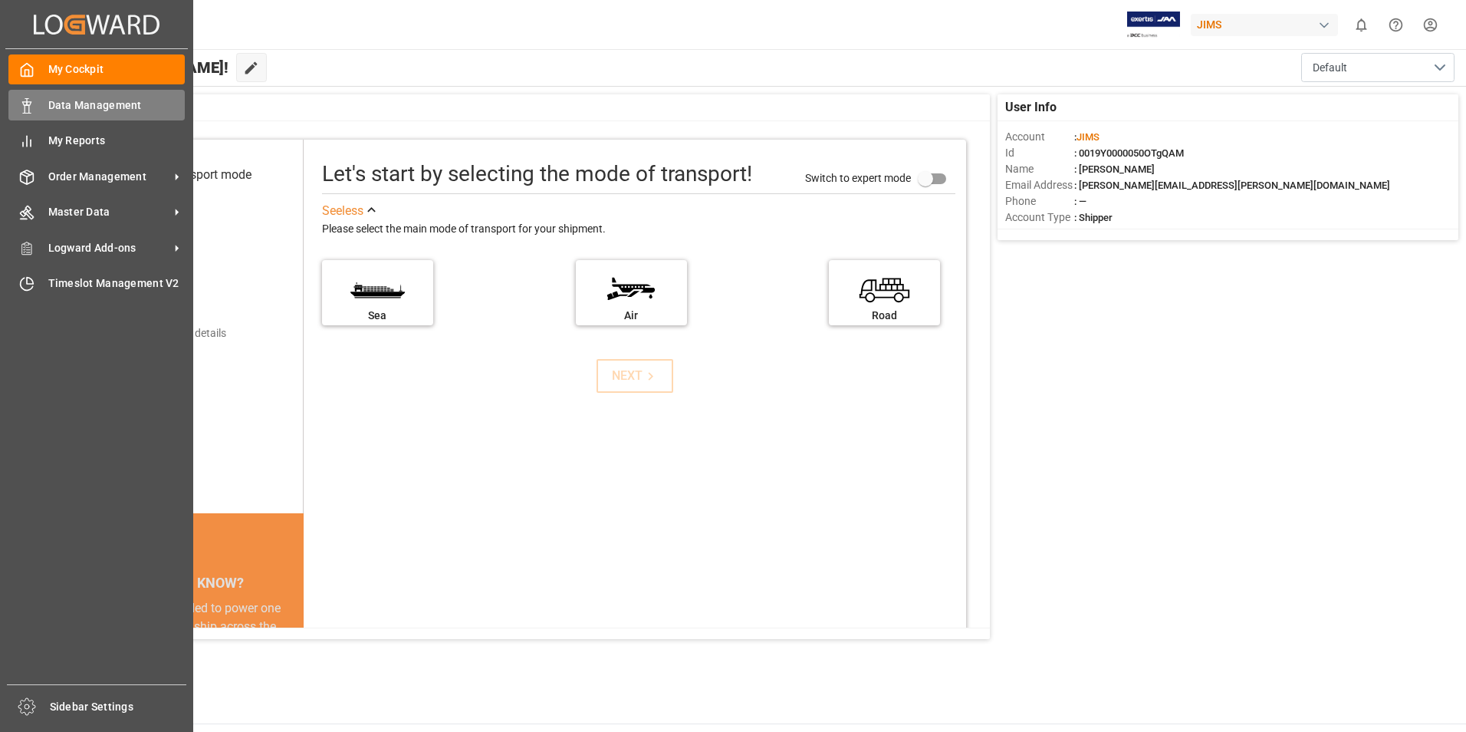
click at [52, 106] on span "Data Management" at bounding box center [116, 105] width 137 height 16
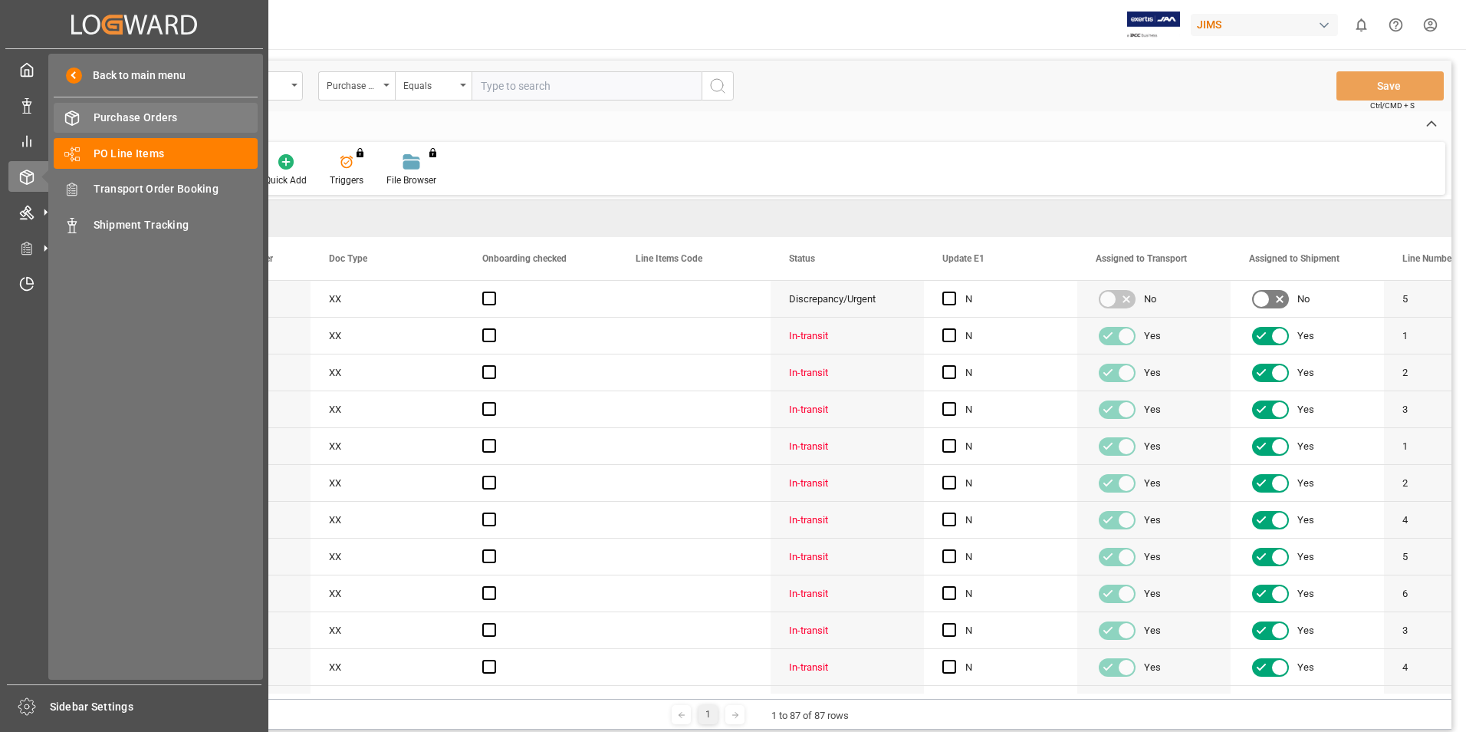
click at [160, 113] on span "Purchase Orders" at bounding box center [176, 118] width 165 height 16
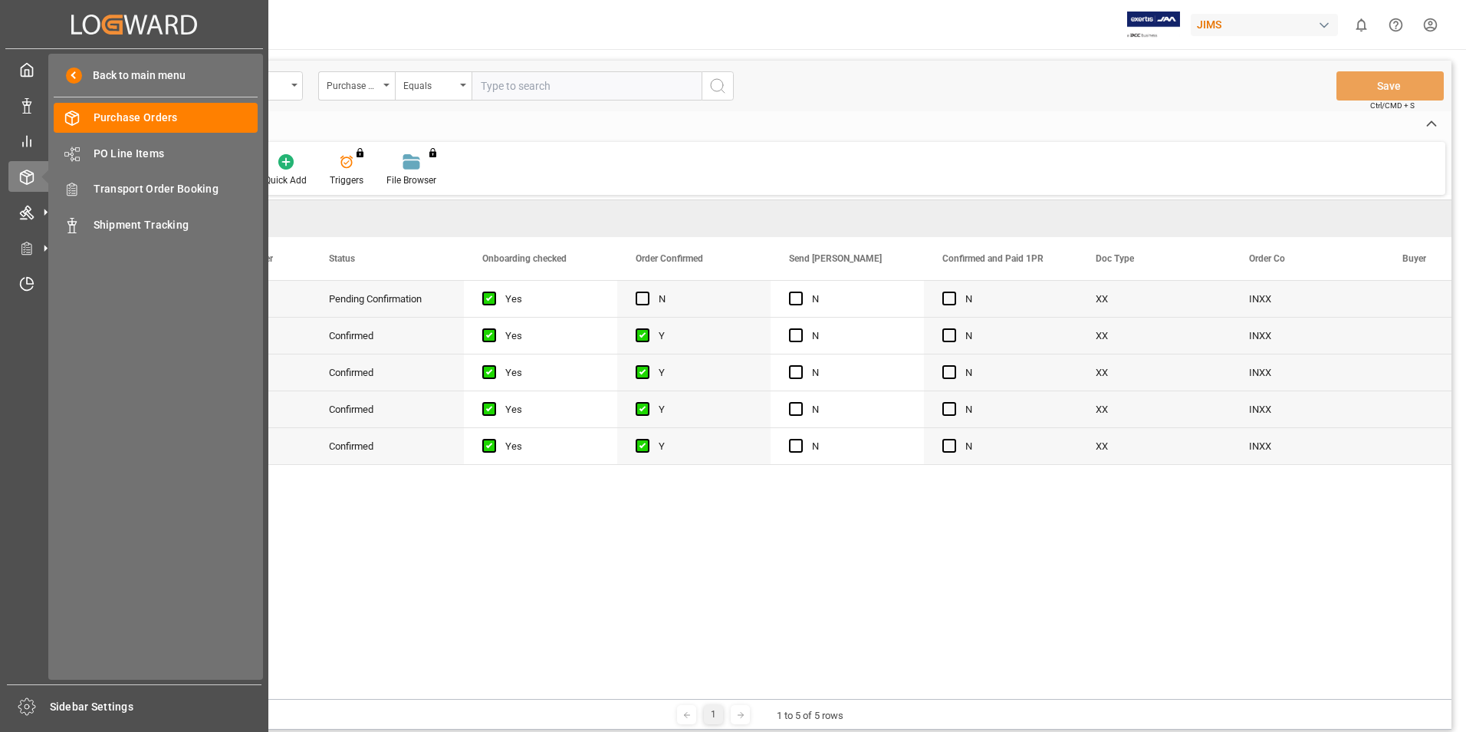
click at [34, 183] on icon at bounding box center [45, 176] width 32 height 32
click at [143, 194] on span "Transport Order Booking" at bounding box center [176, 189] width 165 height 16
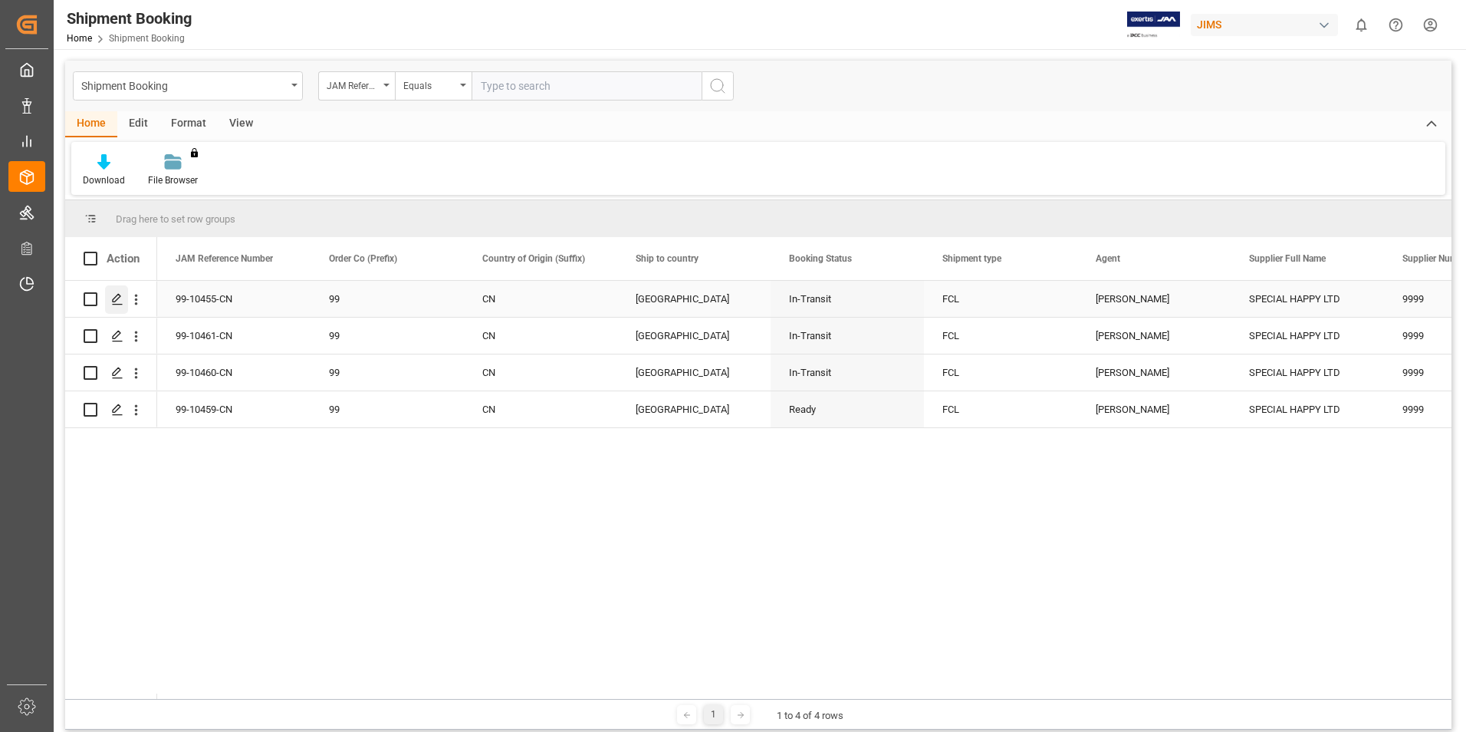
click at [120, 298] on icon "Press SPACE to select this row." at bounding box center [117, 299] width 12 height 12
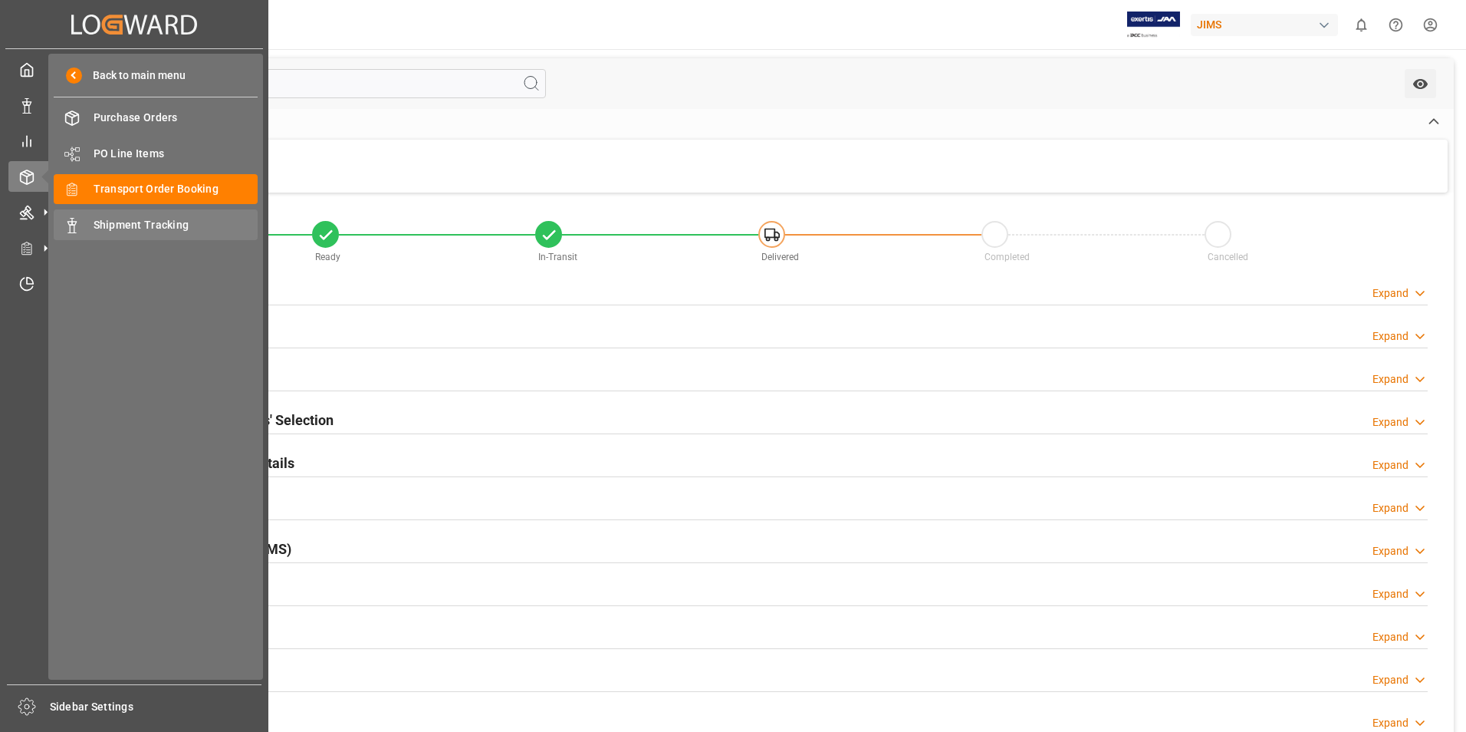
click at [130, 211] on div "Shipment Tracking Shipment Tracking" at bounding box center [156, 224] width 204 height 30
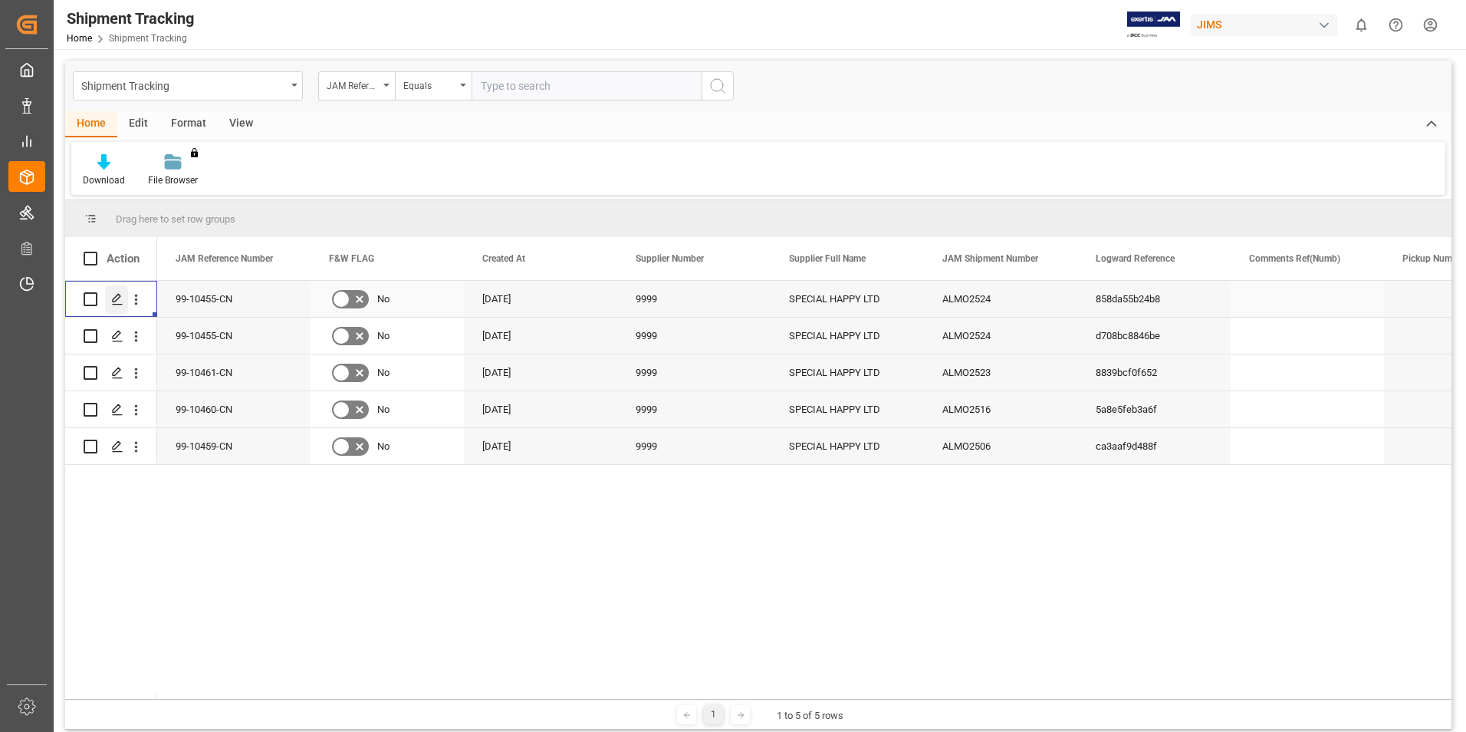
click at [116, 300] on icon "Press SPACE to select this row." at bounding box center [117, 299] width 12 height 12
click at [87, 294] on input "Press Space to toggle row selection (unchecked)" at bounding box center [91, 299] width 14 height 14
click at [141, 295] on icon "open menu" at bounding box center [136, 299] width 16 height 16
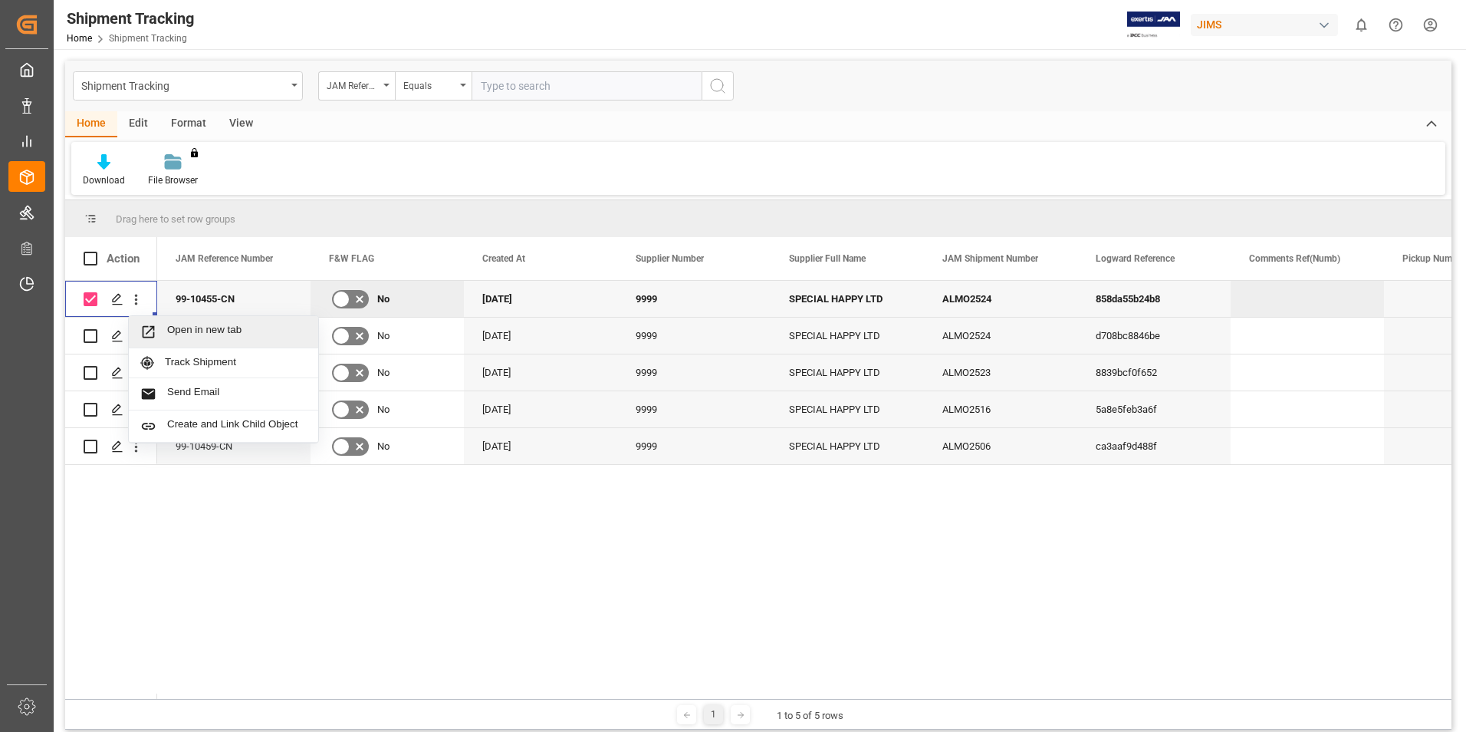
click at [145, 618] on div "Open in new tab Track Shipment Send Email Create and Link Child Object" at bounding box center [758, 487] width 1386 height 413
click at [90, 296] on input "Press Space to toggle row selection (checked)" at bounding box center [91, 299] width 14 height 14
checkbox input "false"
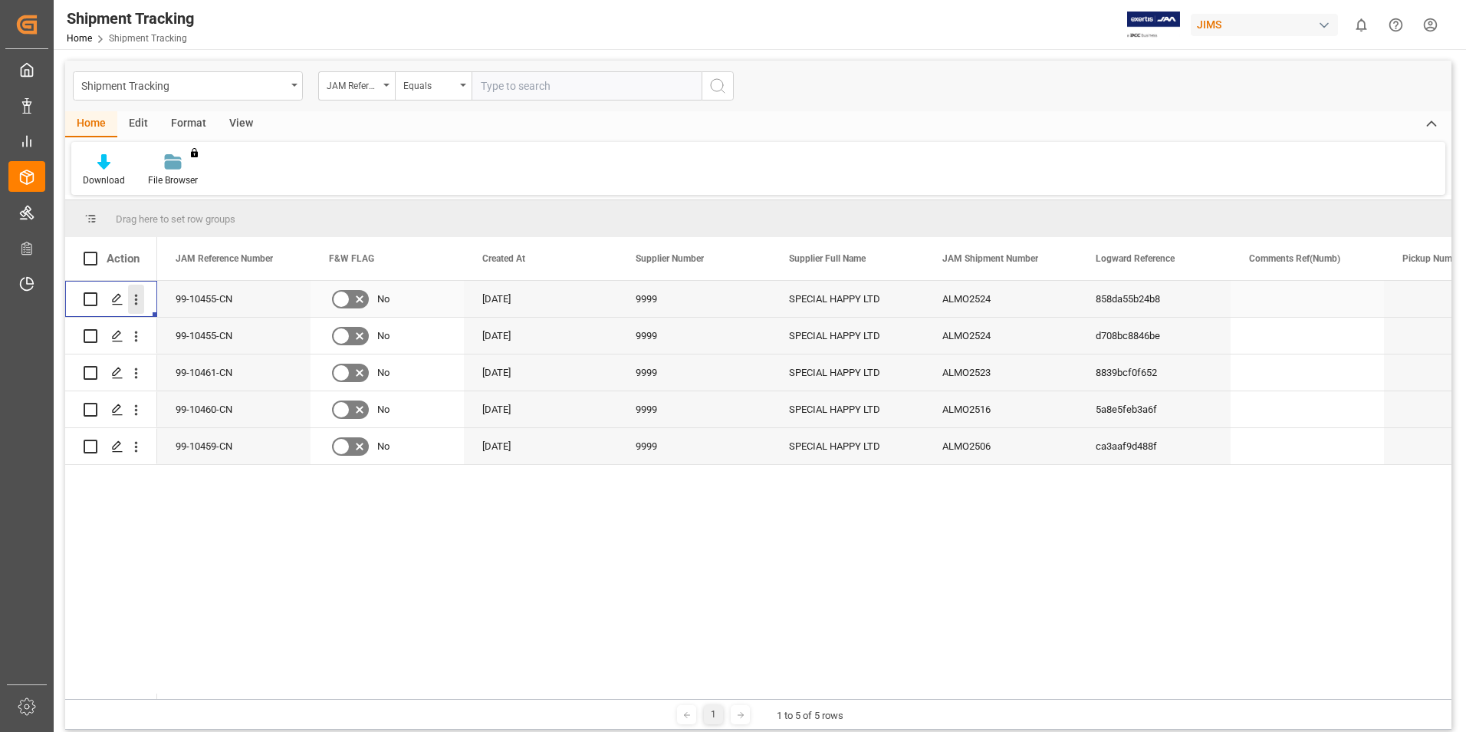
click at [135, 294] on icon "open menu" at bounding box center [136, 299] width 16 height 16
click at [173, 361] on span "Track Shipment" at bounding box center [236, 363] width 142 height 14
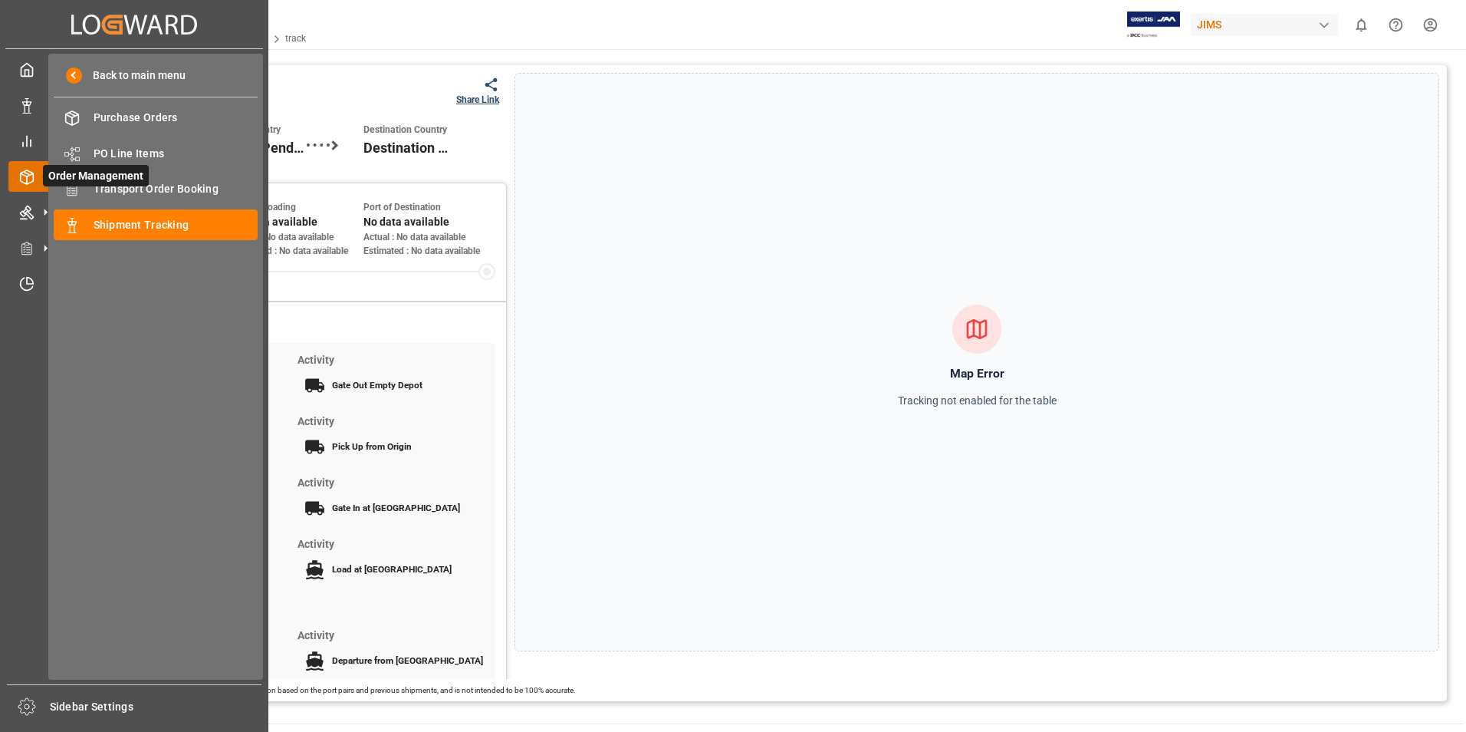
click at [38, 176] on icon at bounding box center [45, 176] width 32 height 32
click at [166, 186] on span "Transport Order Booking" at bounding box center [176, 189] width 165 height 16
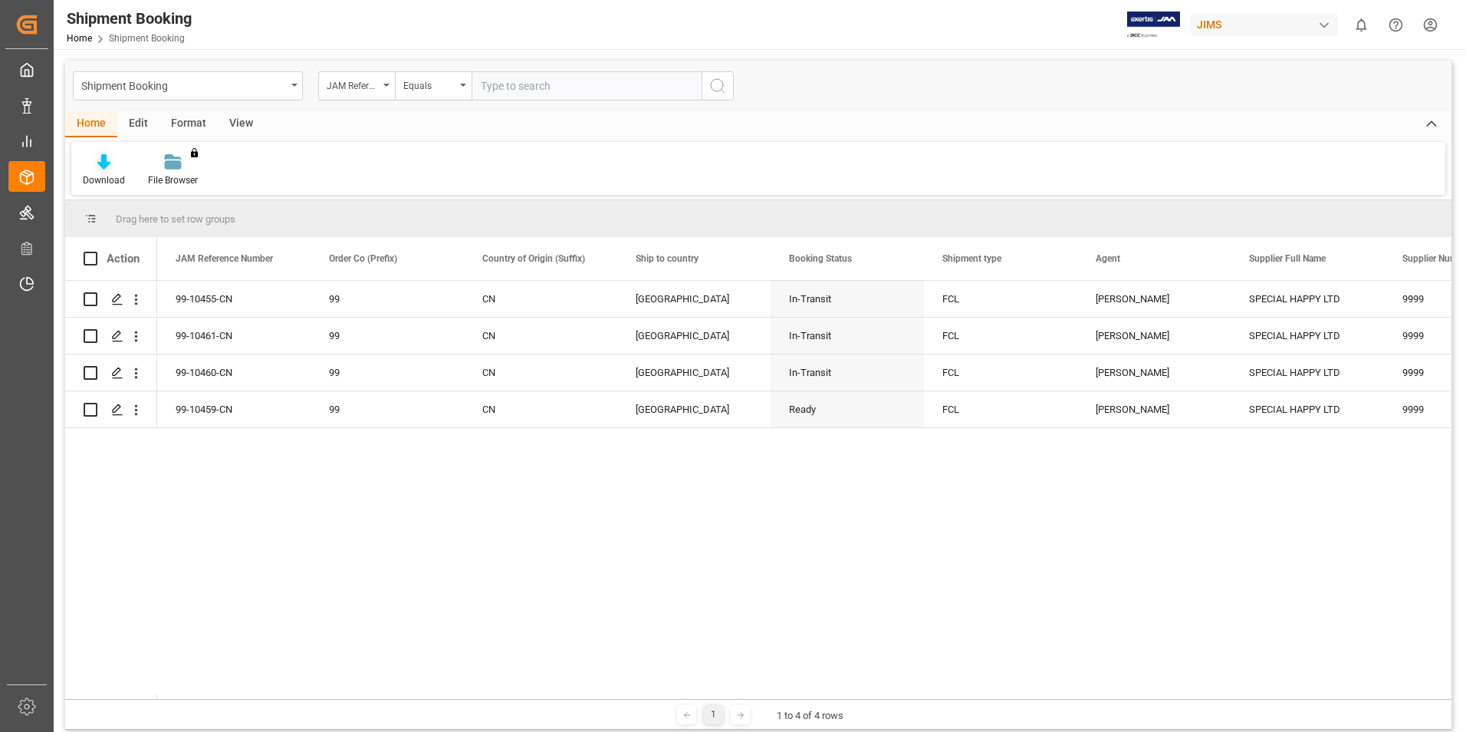
click at [111, 169] on div at bounding box center [104, 161] width 42 height 16
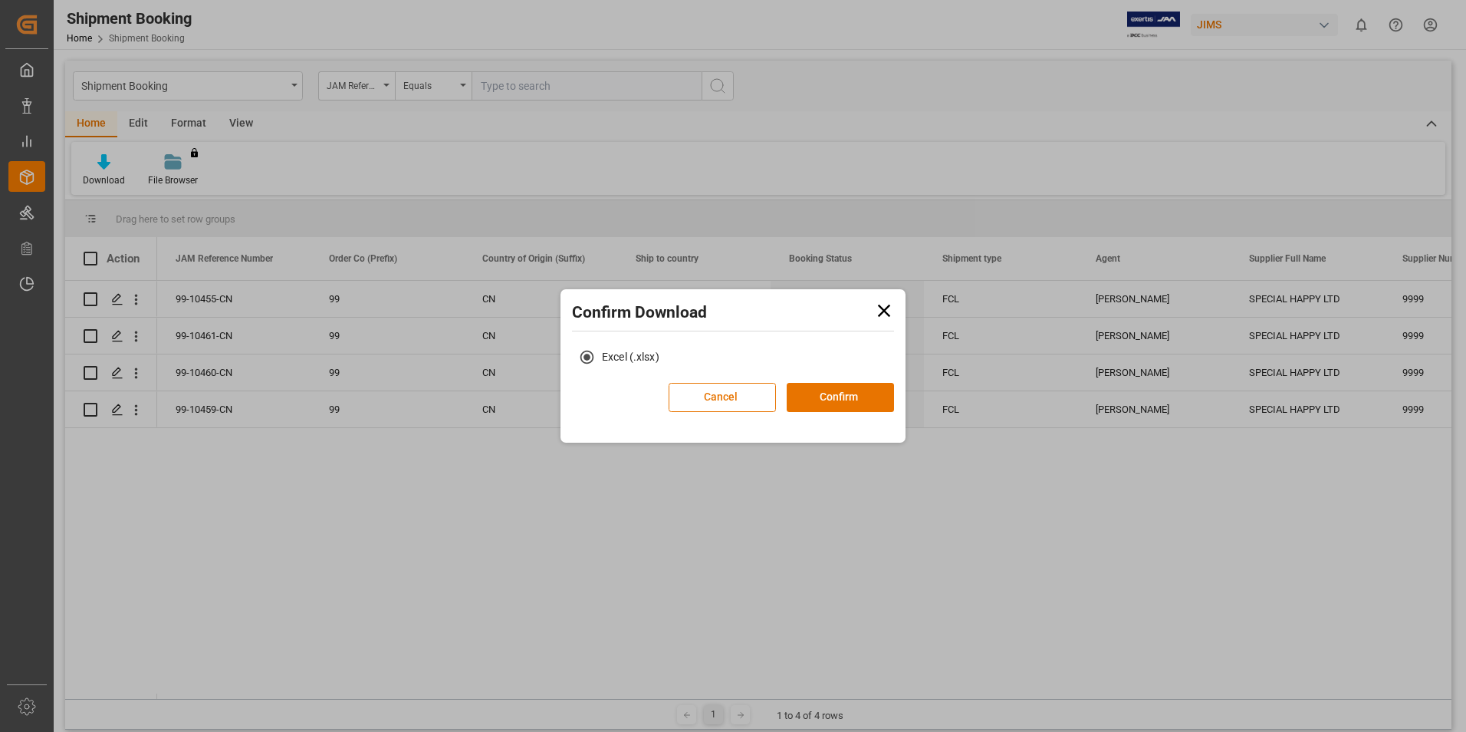
click at [883, 308] on icon at bounding box center [883, 310] width 21 height 21
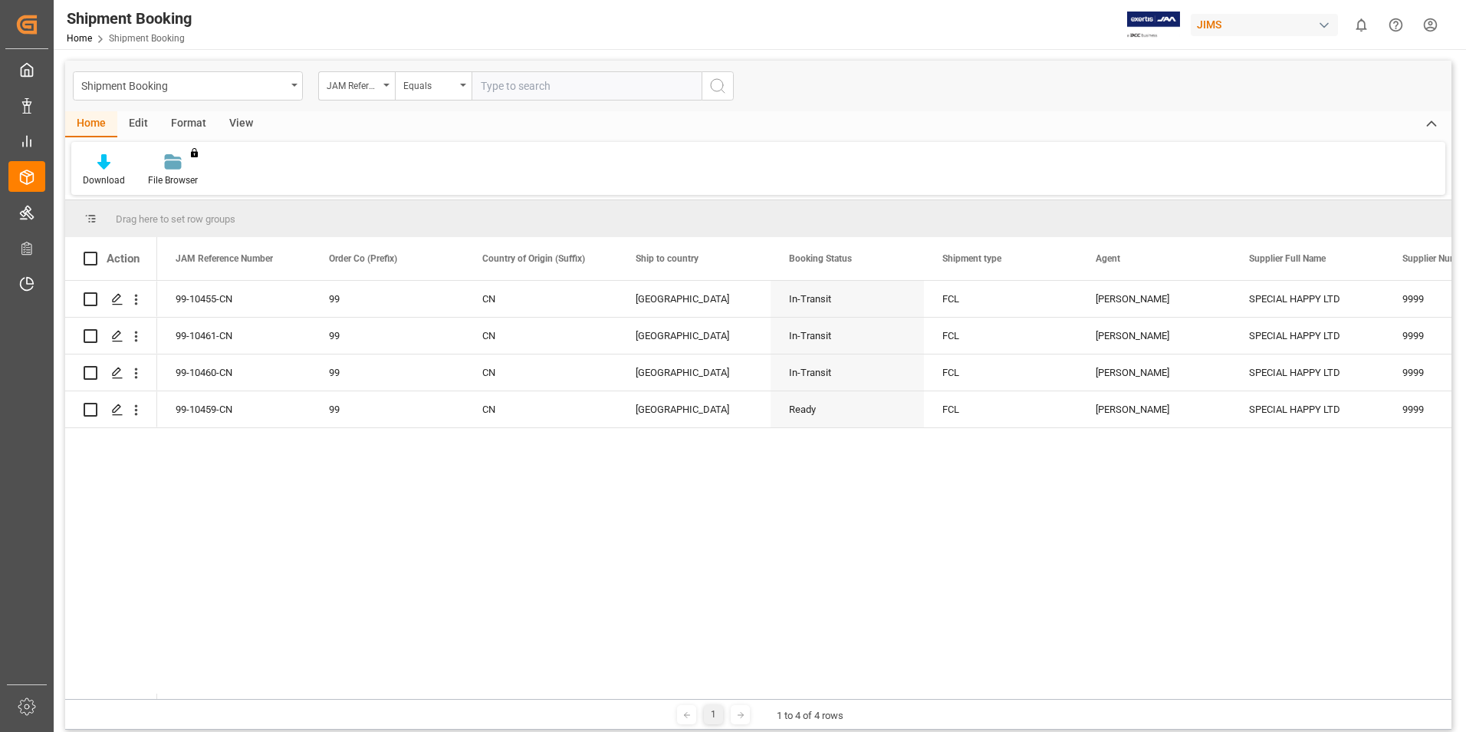
click at [1428, 21] on html "Created by potrace 1.15, written by Peter Selinger 2001-2017 Created by potrace…" at bounding box center [733, 366] width 1466 height 732
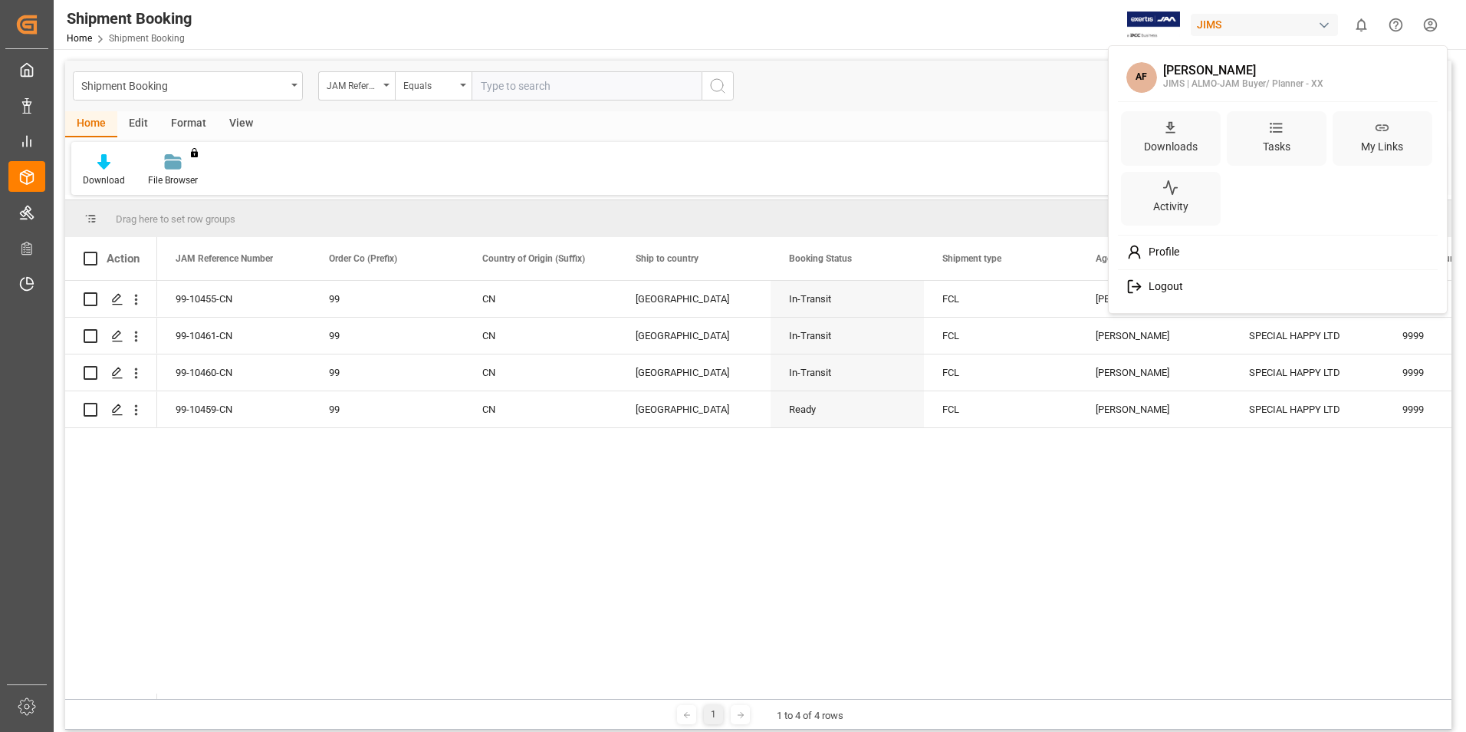
click at [1153, 283] on span "Logout" at bounding box center [1163, 287] width 41 height 14
